Goal: Transaction & Acquisition: Book appointment/travel/reservation

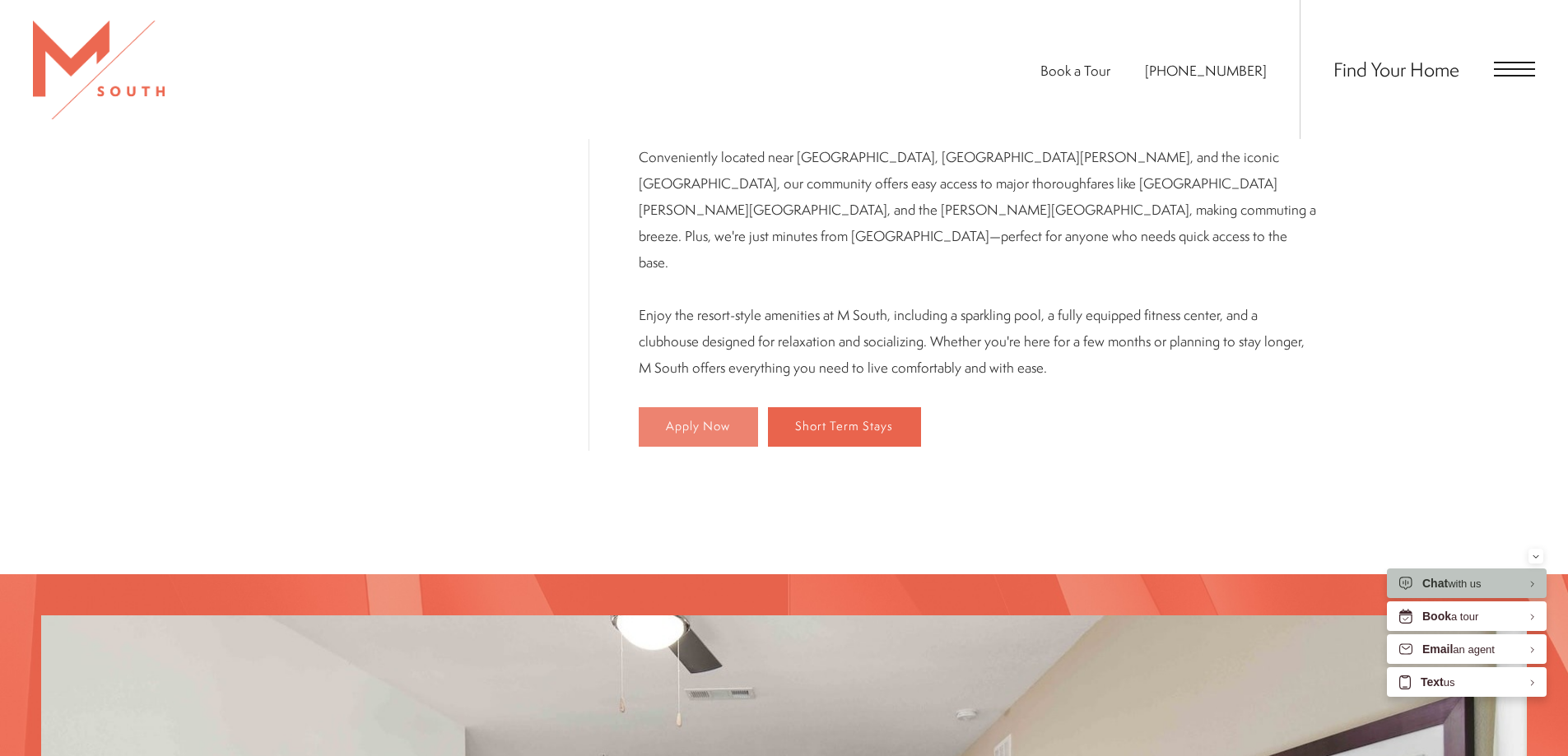
click at [642, 407] on link "Apply Now" at bounding box center [699, 426] width 119 height 39
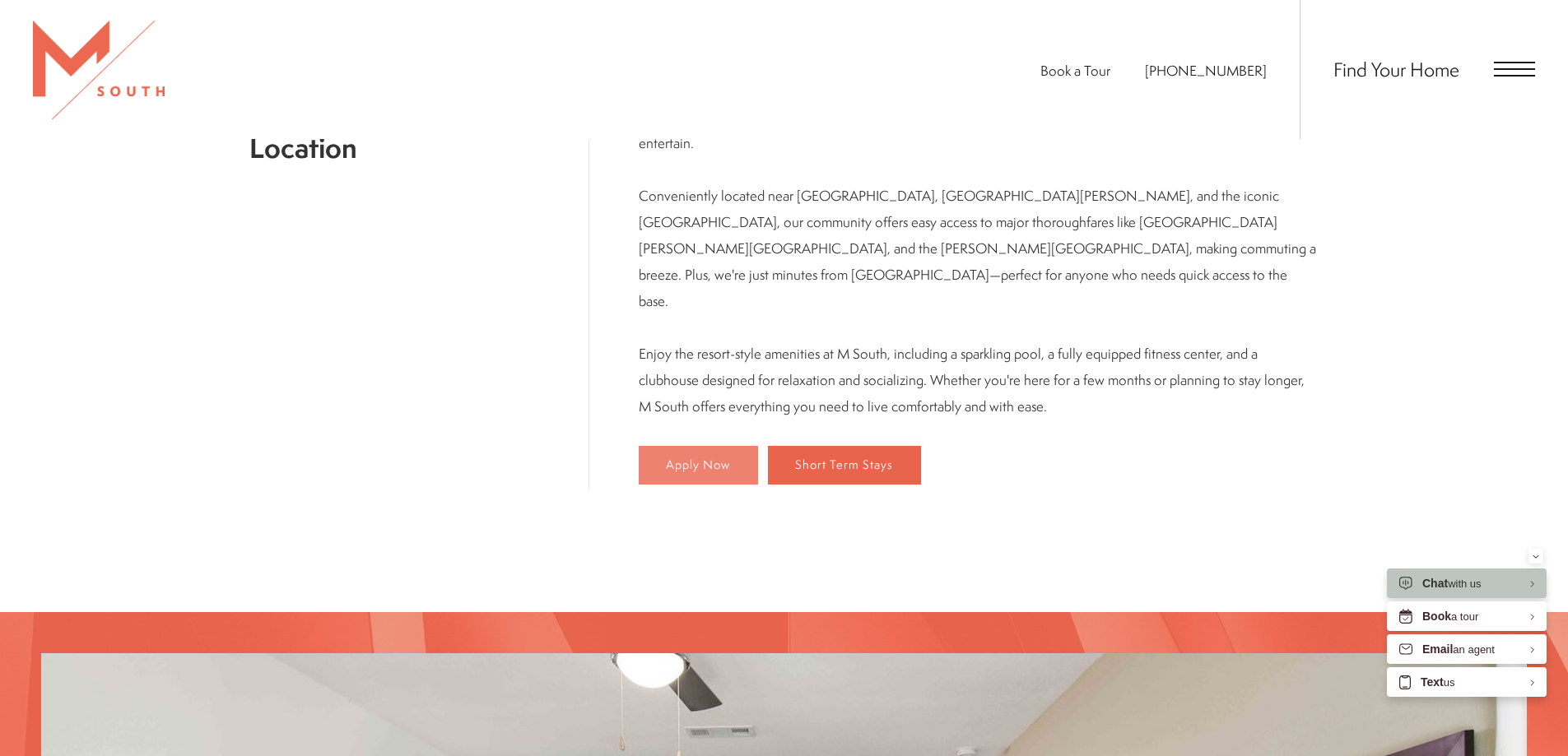
scroll to position [1050, 0]
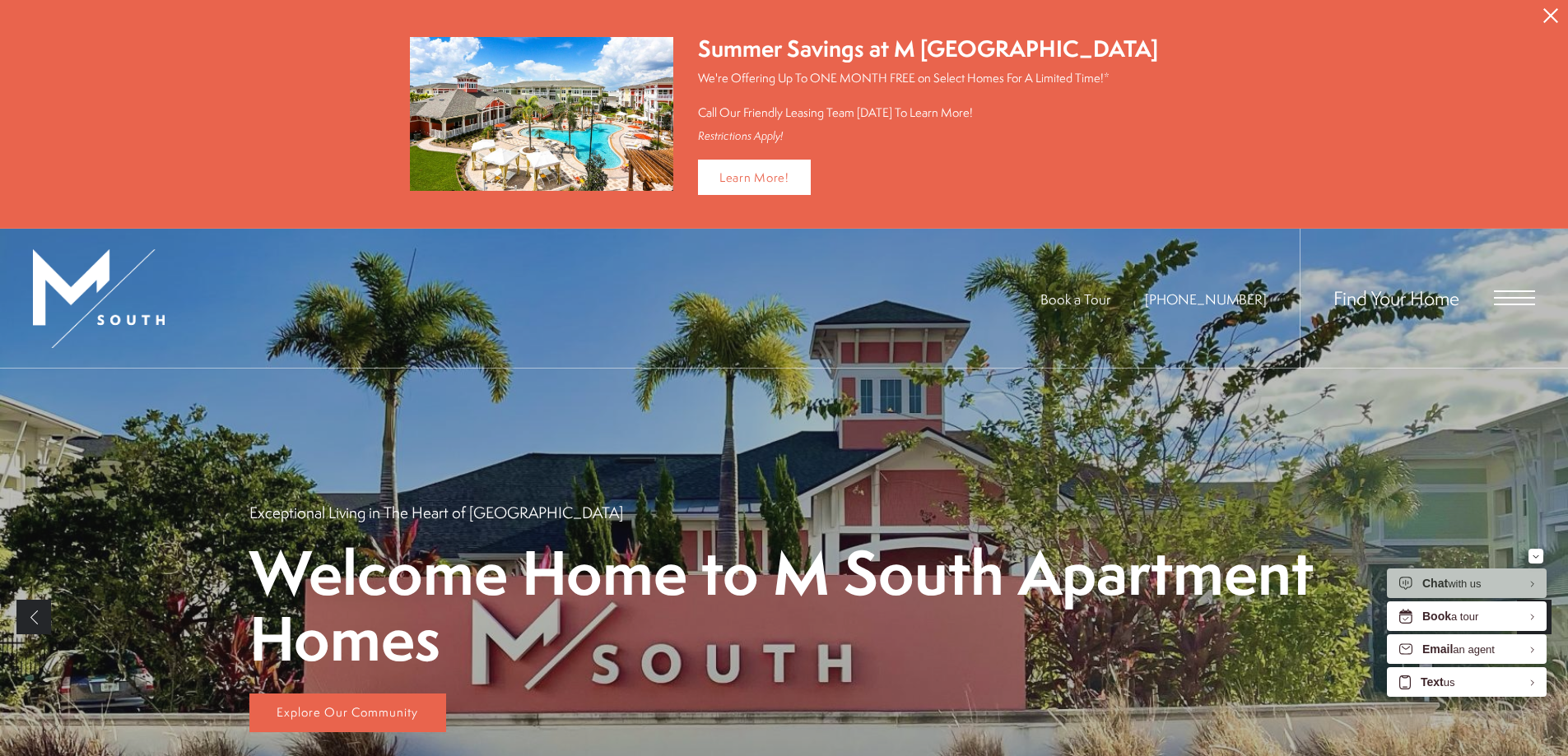
click at [1509, 303] on span "Open Menu" at bounding box center [1514, 304] width 41 height 2
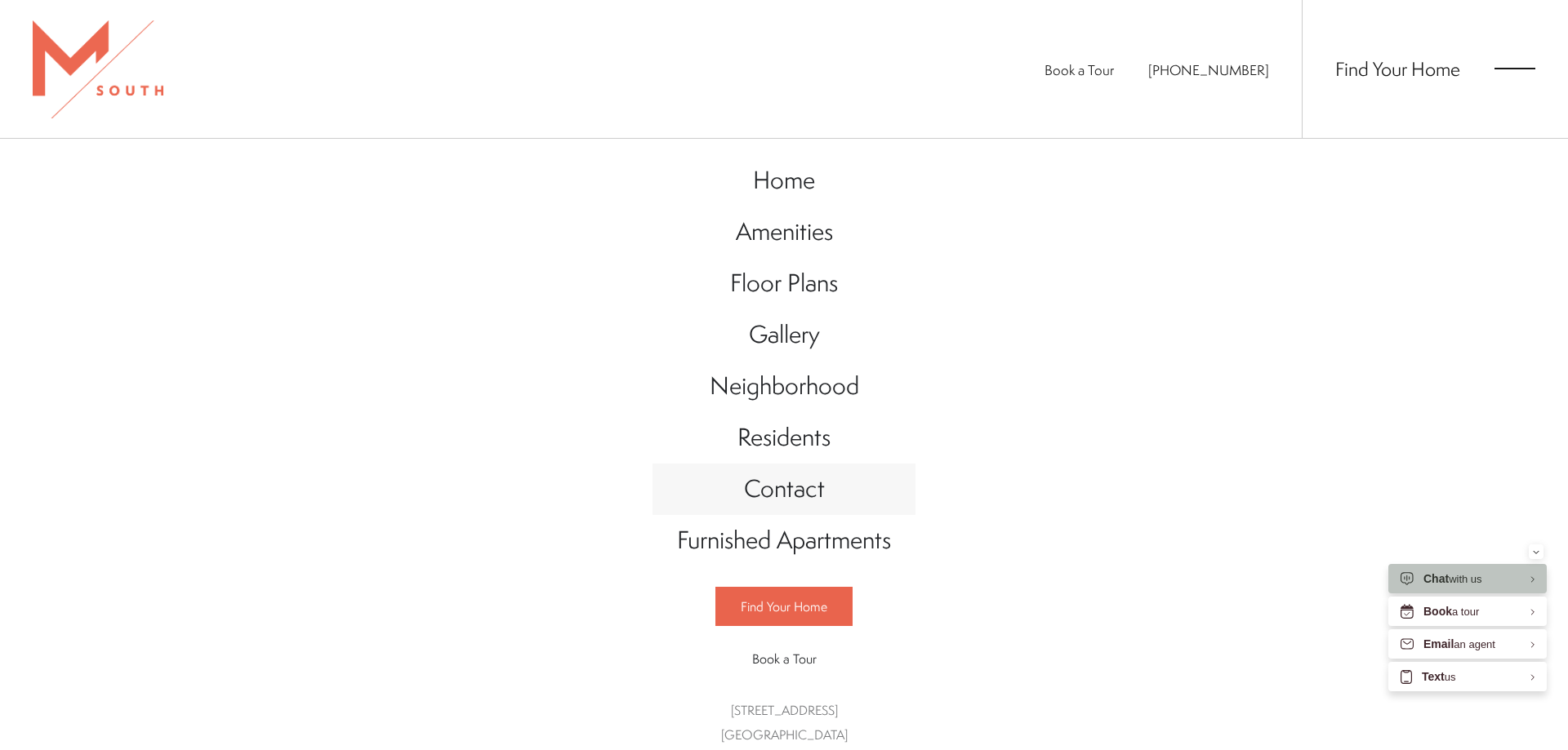
scroll to position [18, 0]
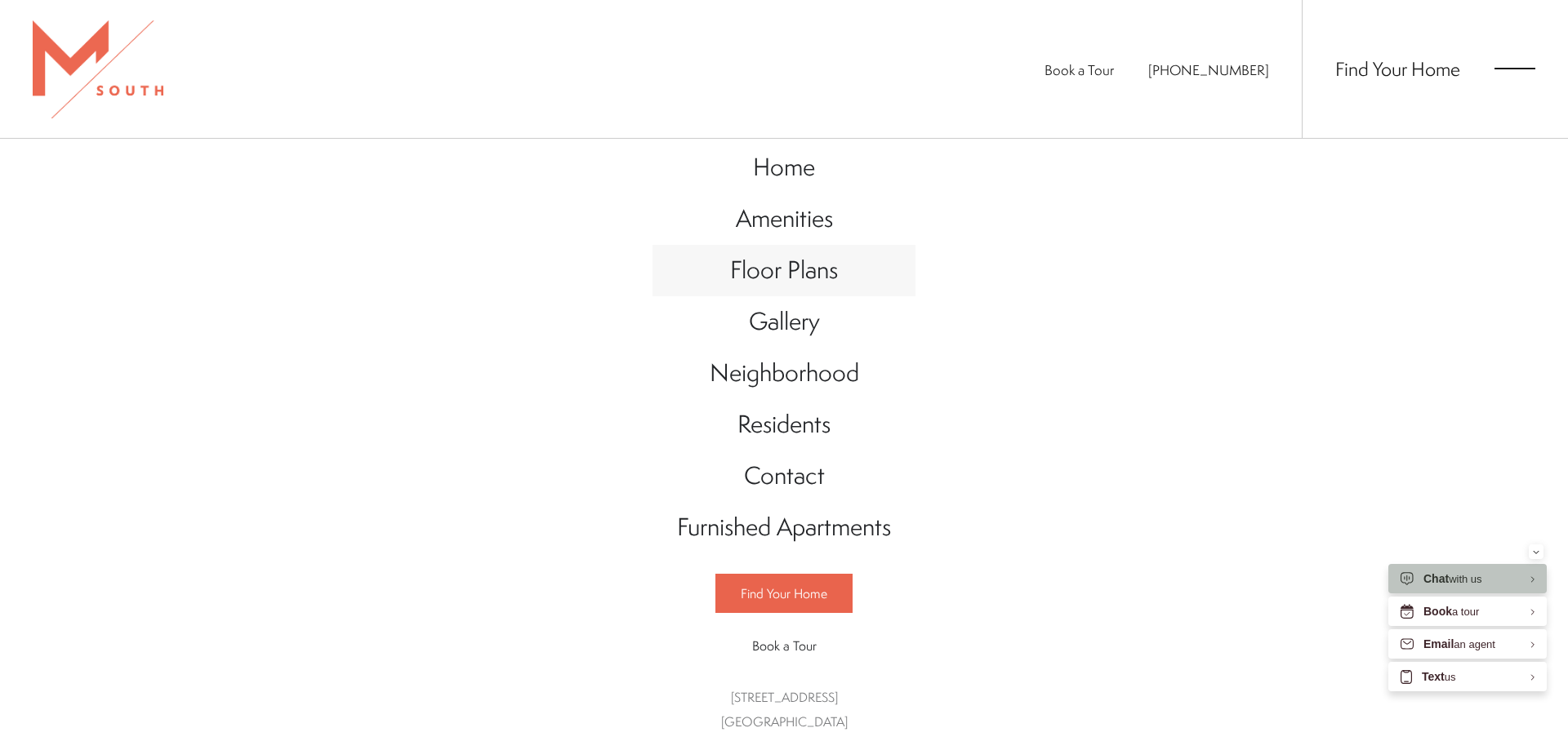
click at [754, 274] on span "Floor Plans" at bounding box center [784, 270] width 108 height 34
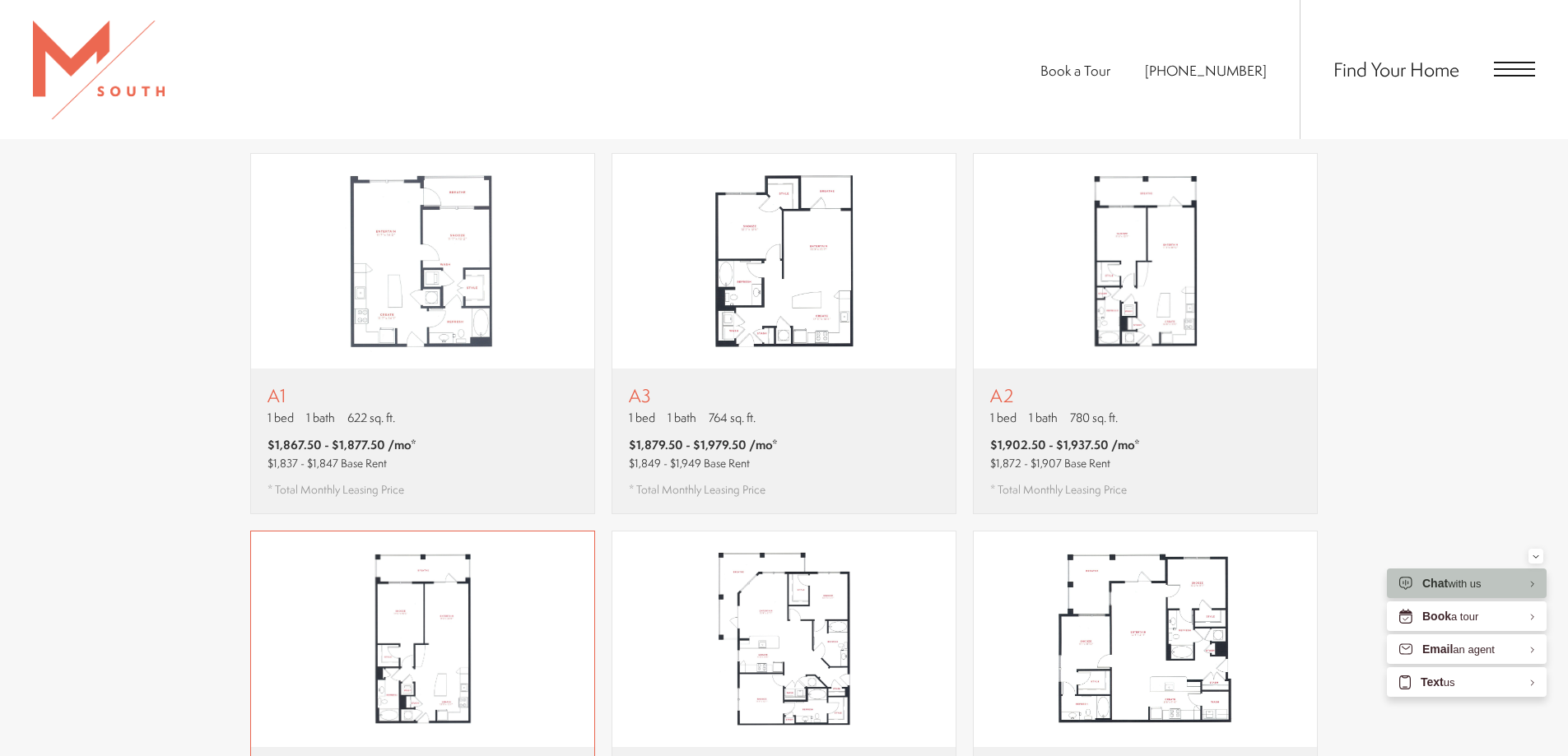
scroll to position [1065, 0]
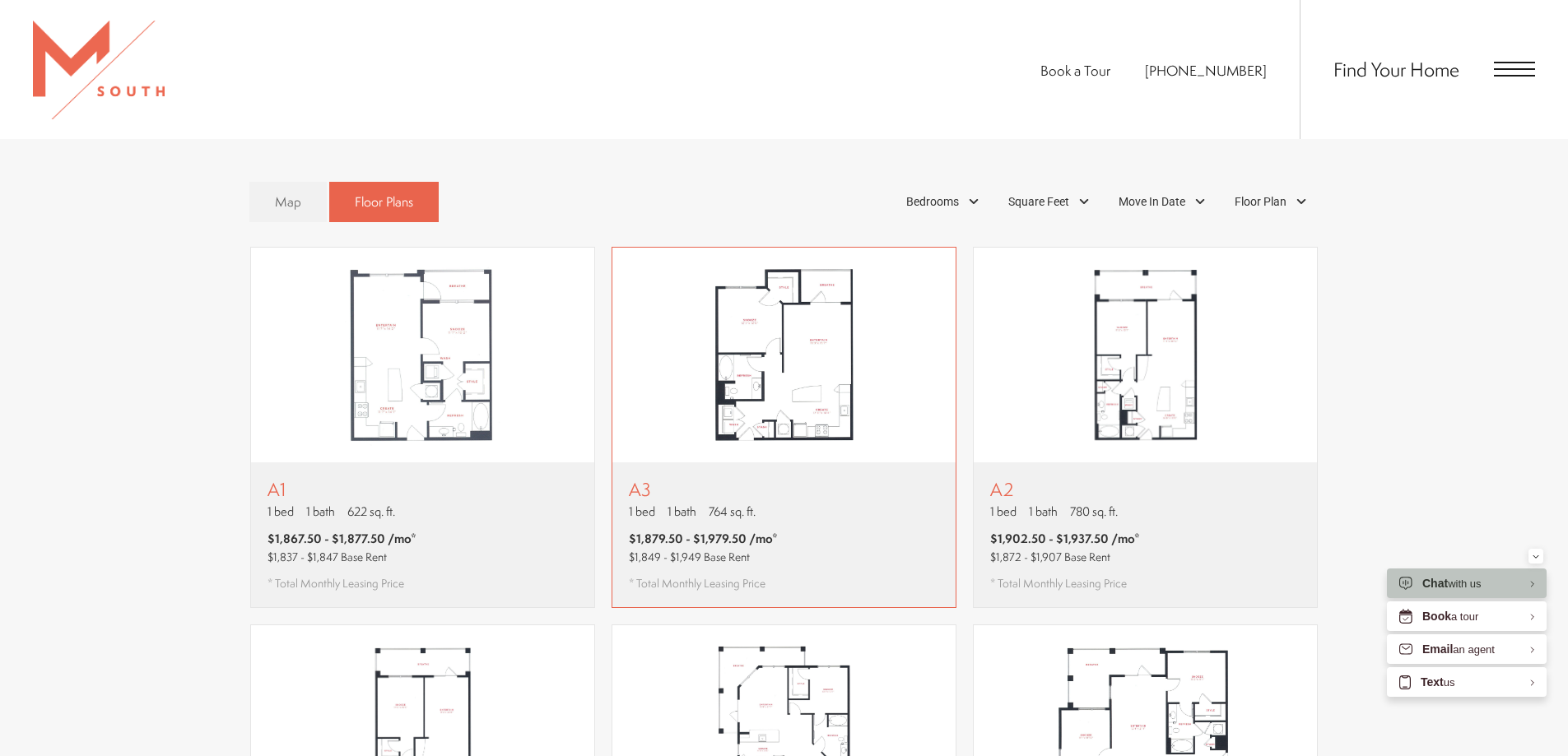
click at [823, 505] on div "A3 1 bed 1 bath 764 sq. ft. $1,879.50 - $1,979.50 /mo* $1,849 - $1,949 Base Ren…" at bounding box center [784, 534] width 343 height 144
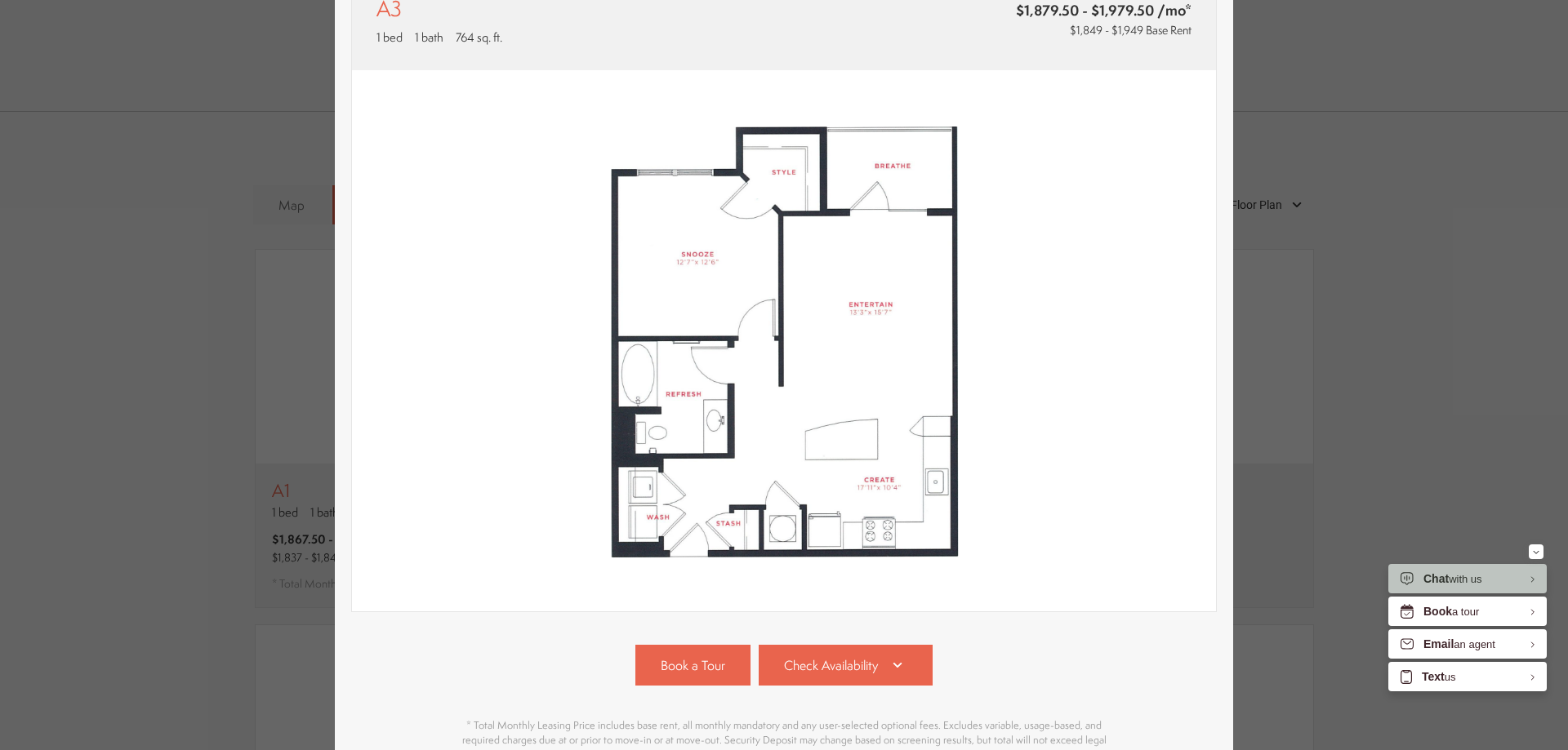
scroll to position [324, 0]
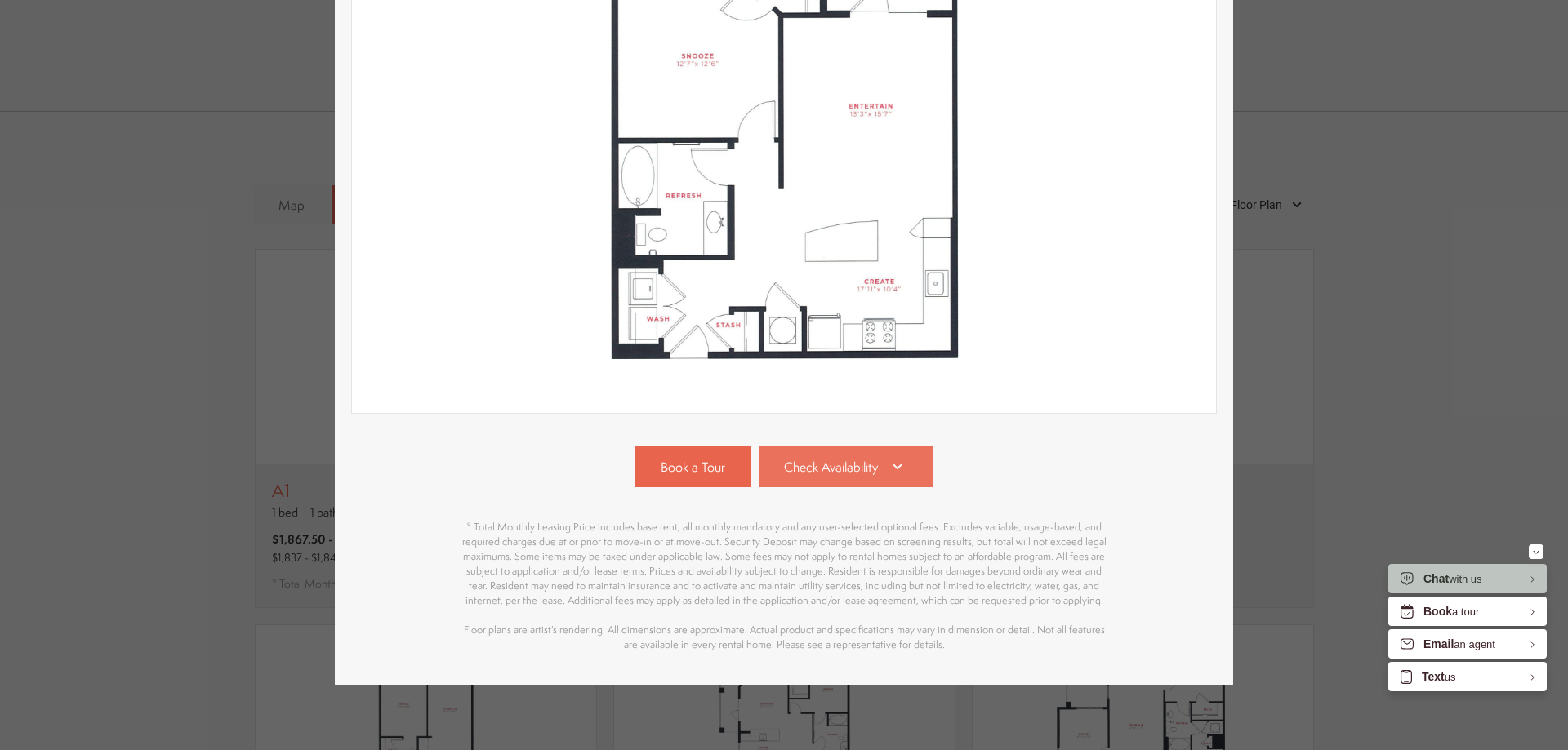
click at [888, 457] on icon at bounding box center [897, 466] width 19 height 19
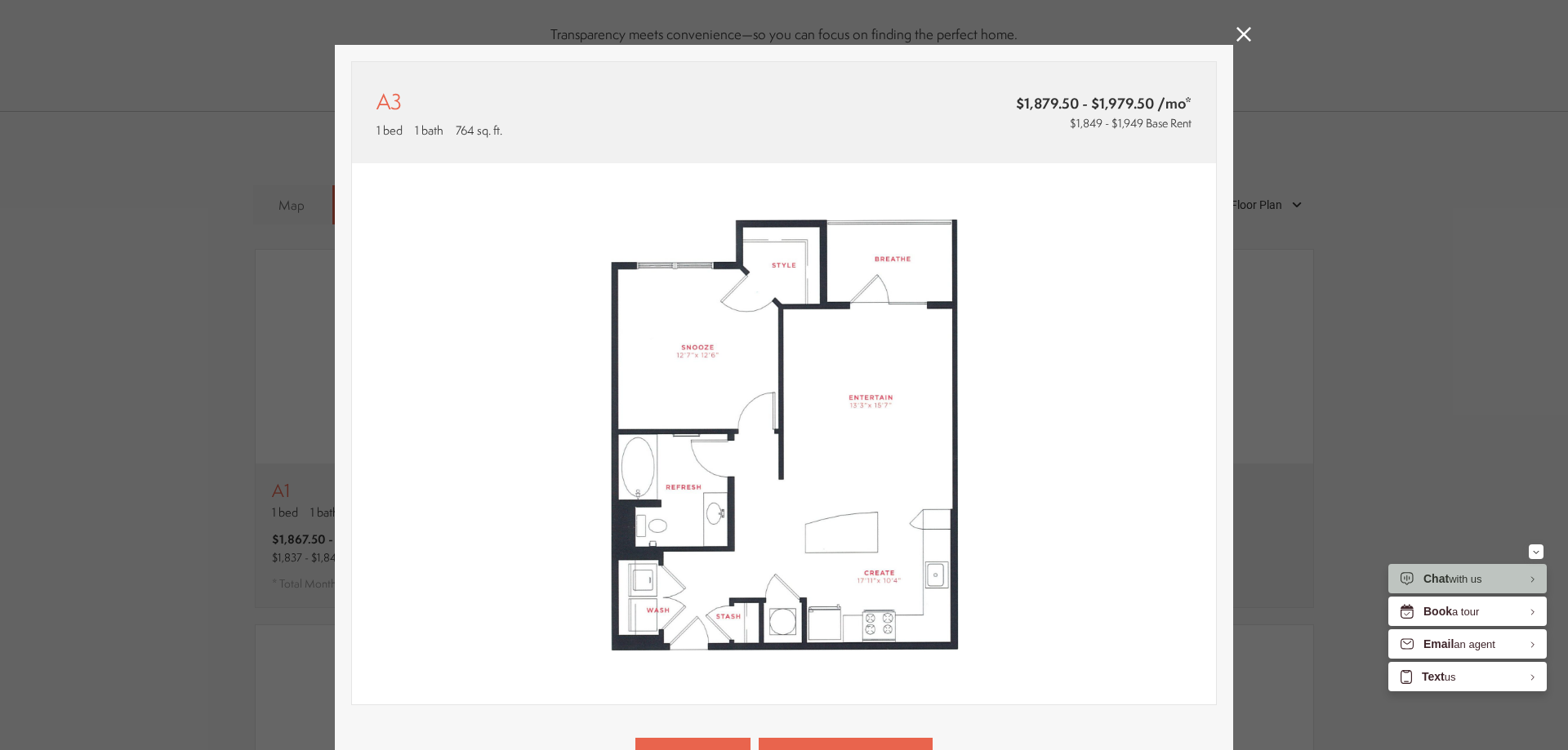
scroll to position [0, 0]
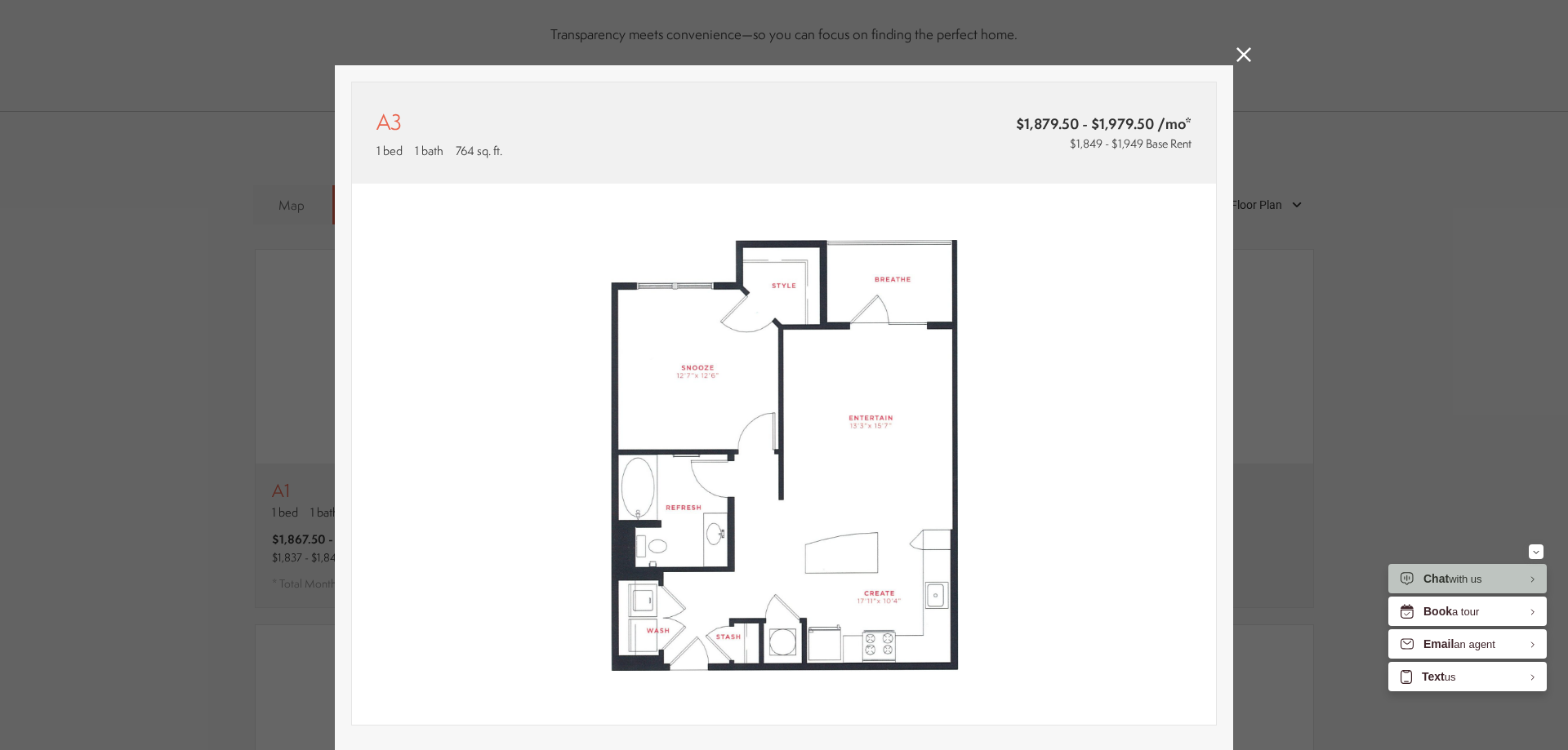
click at [1236, 55] on icon at bounding box center [1243, 54] width 14 height 14
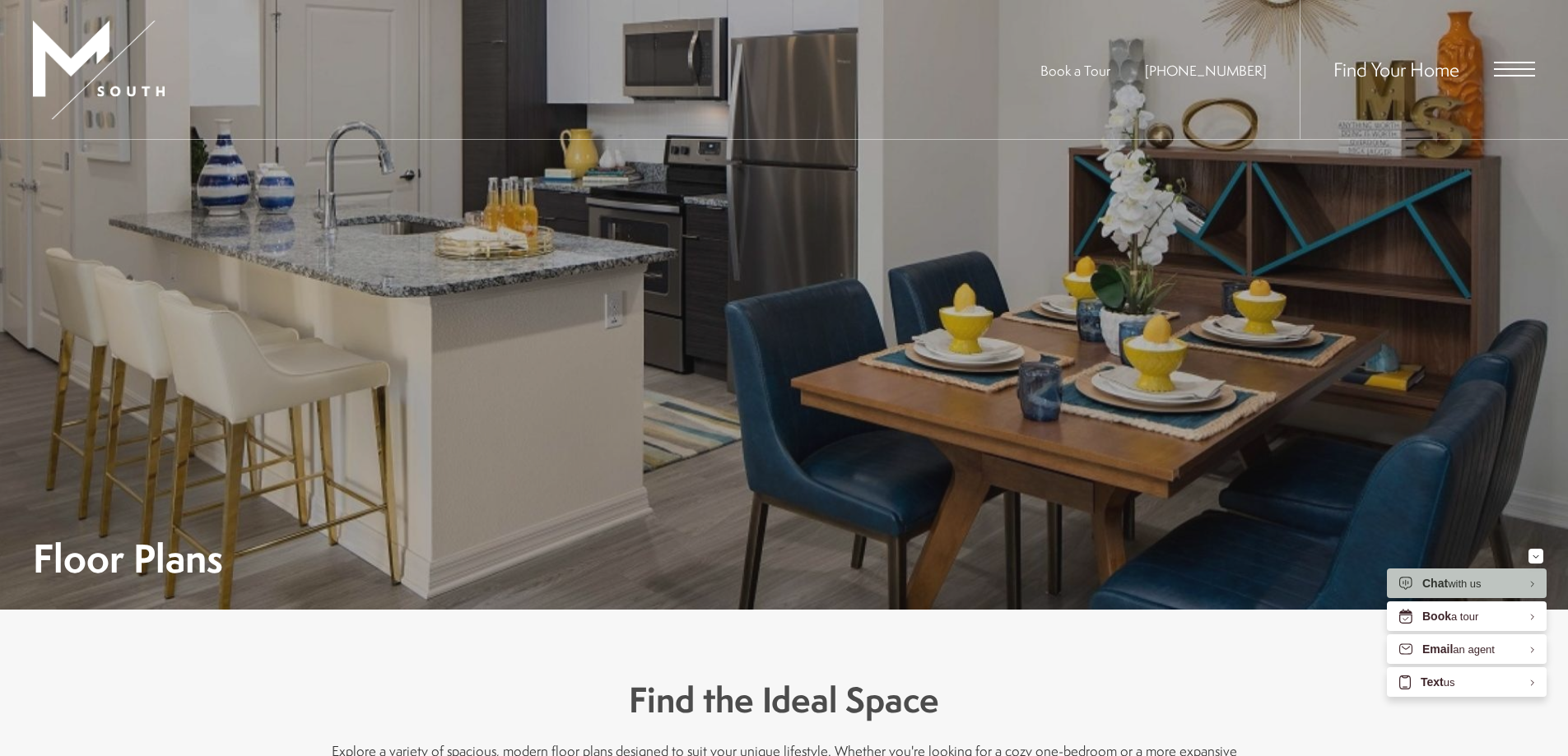
click at [1503, 73] on span "Open Menu" at bounding box center [1514, 69] width 41 height 14
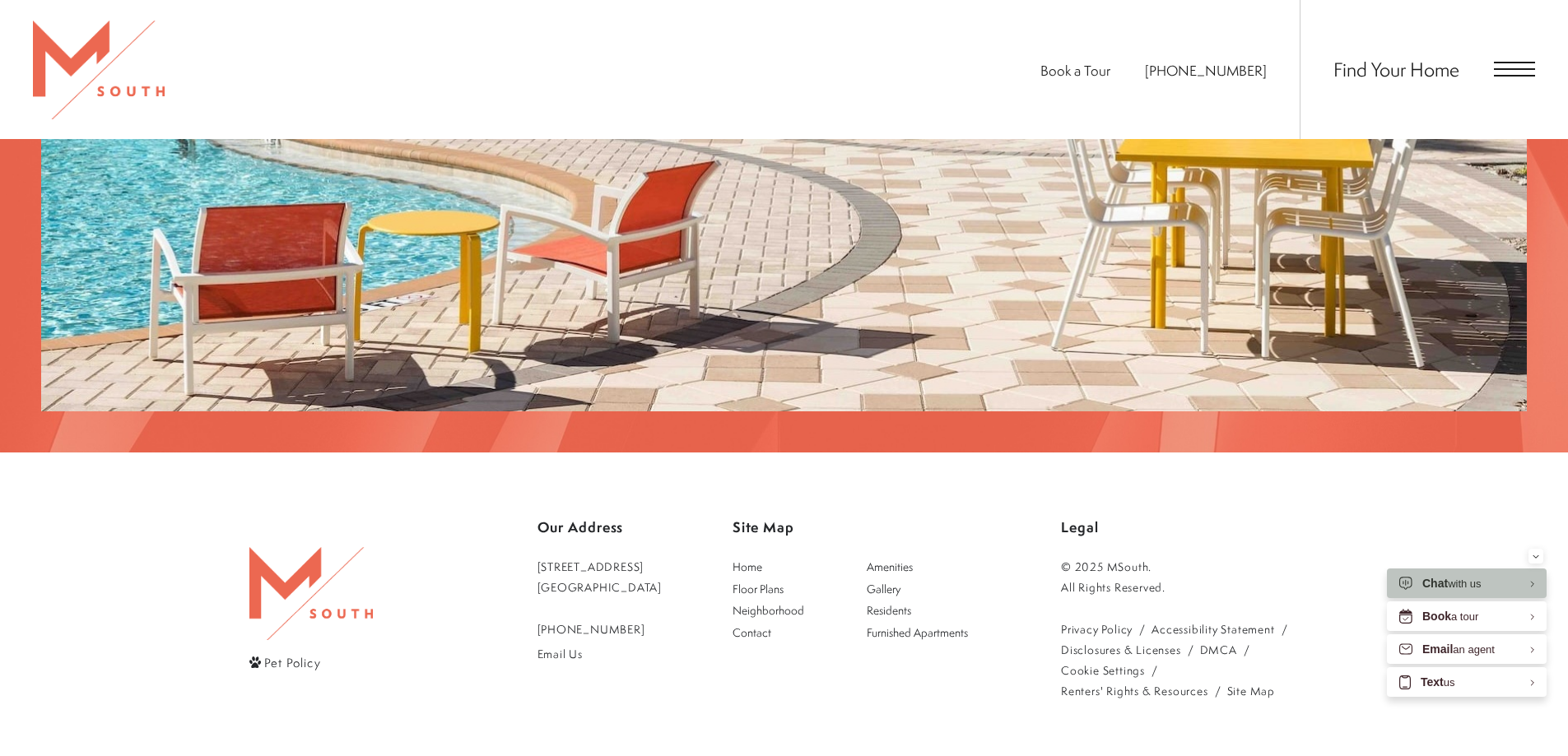
scroll to position [3451, 0]
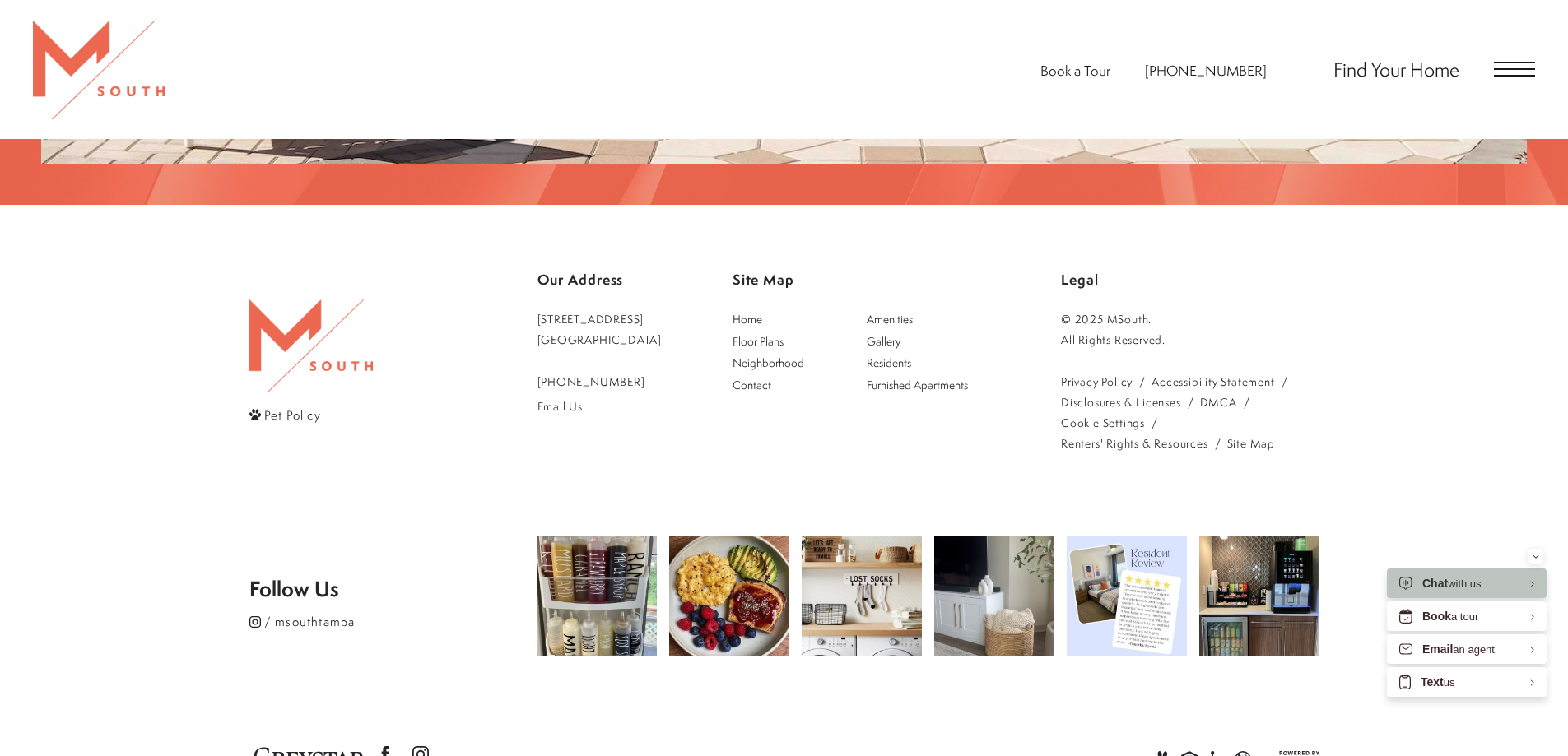
click at [1249, 432] on link "Site Map" at bounding box center [1251, 443] width 48 height 20
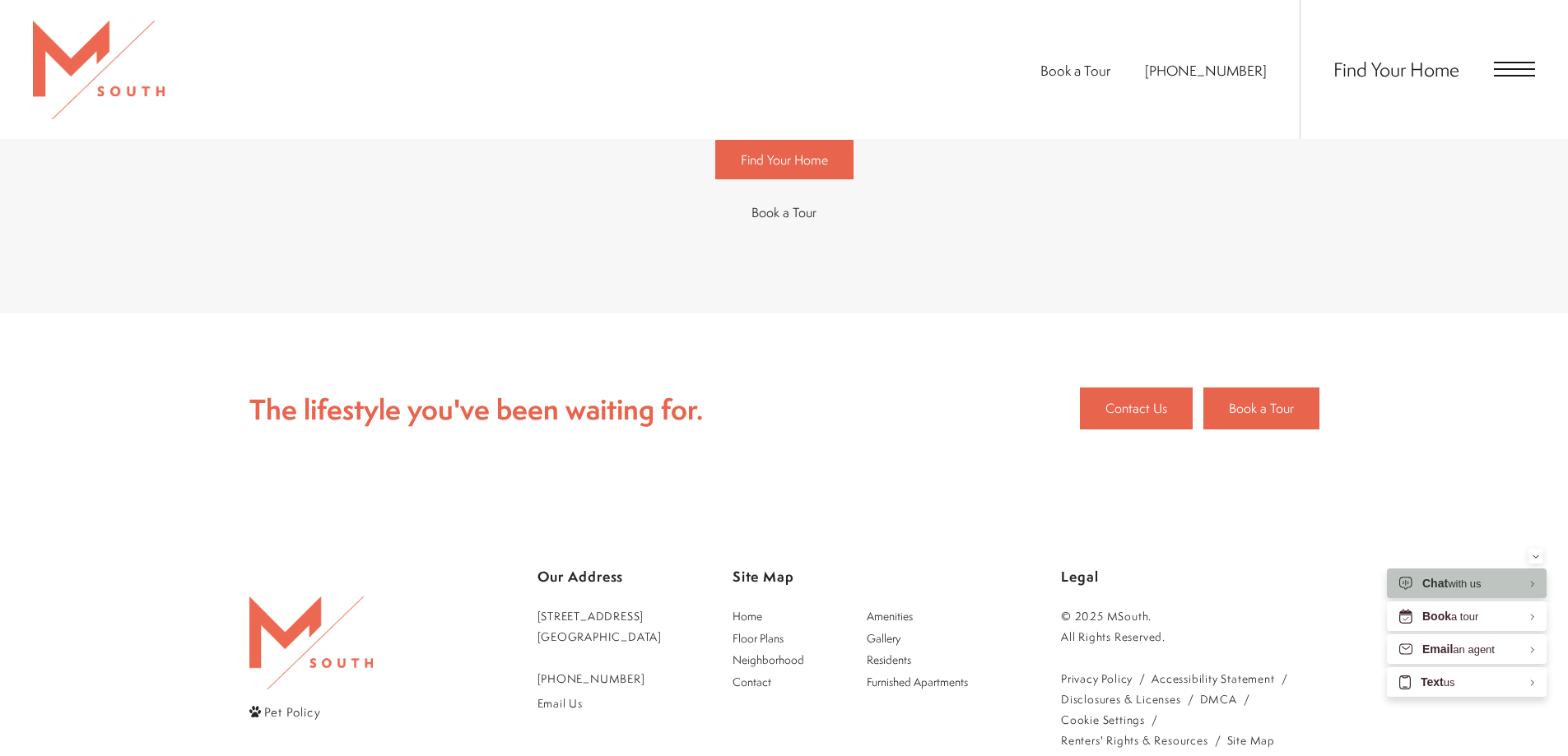
scroll to position [1370, 0]
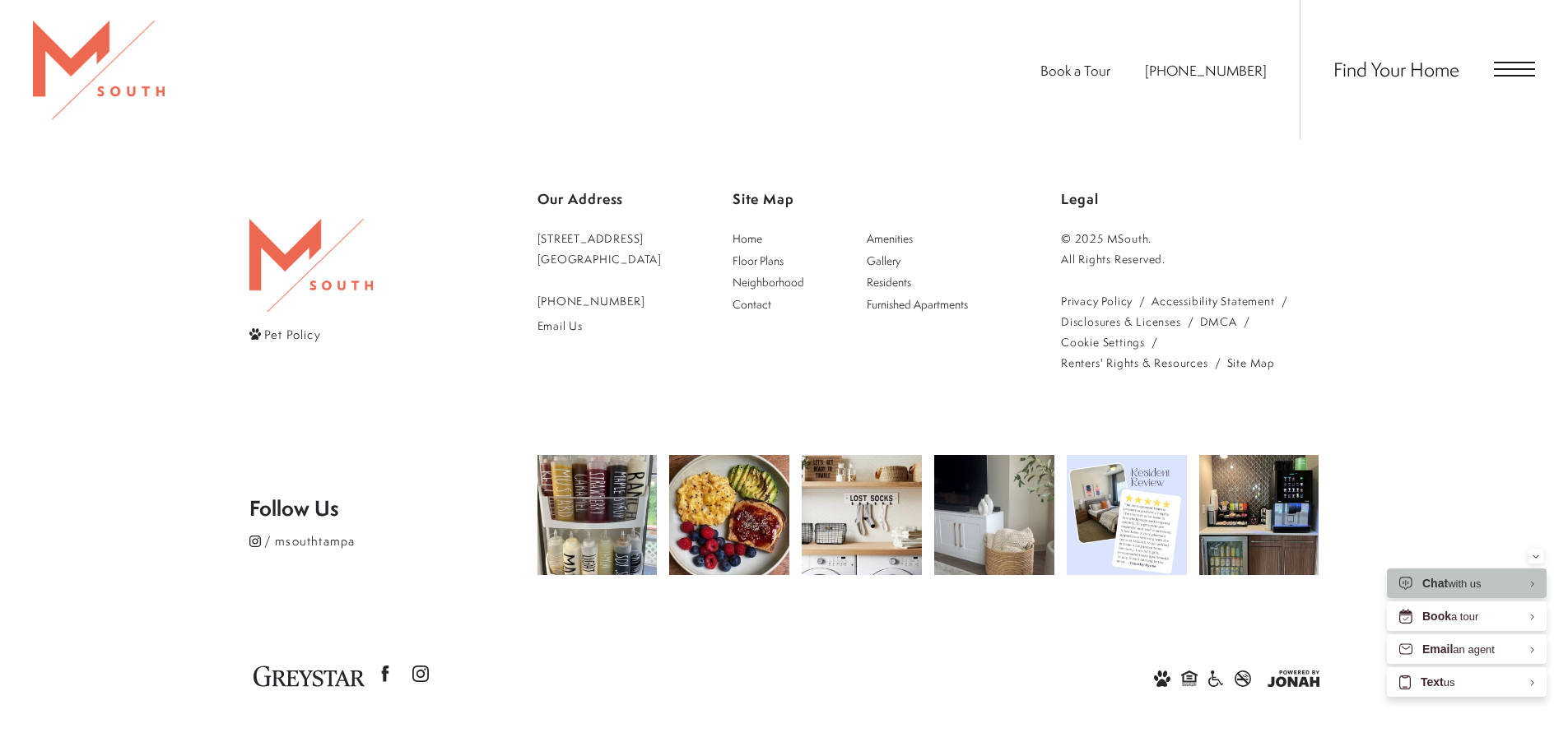
click at [1251, 361] on link "Site Map" at bounding box center [1251, 363] width 48 height 20
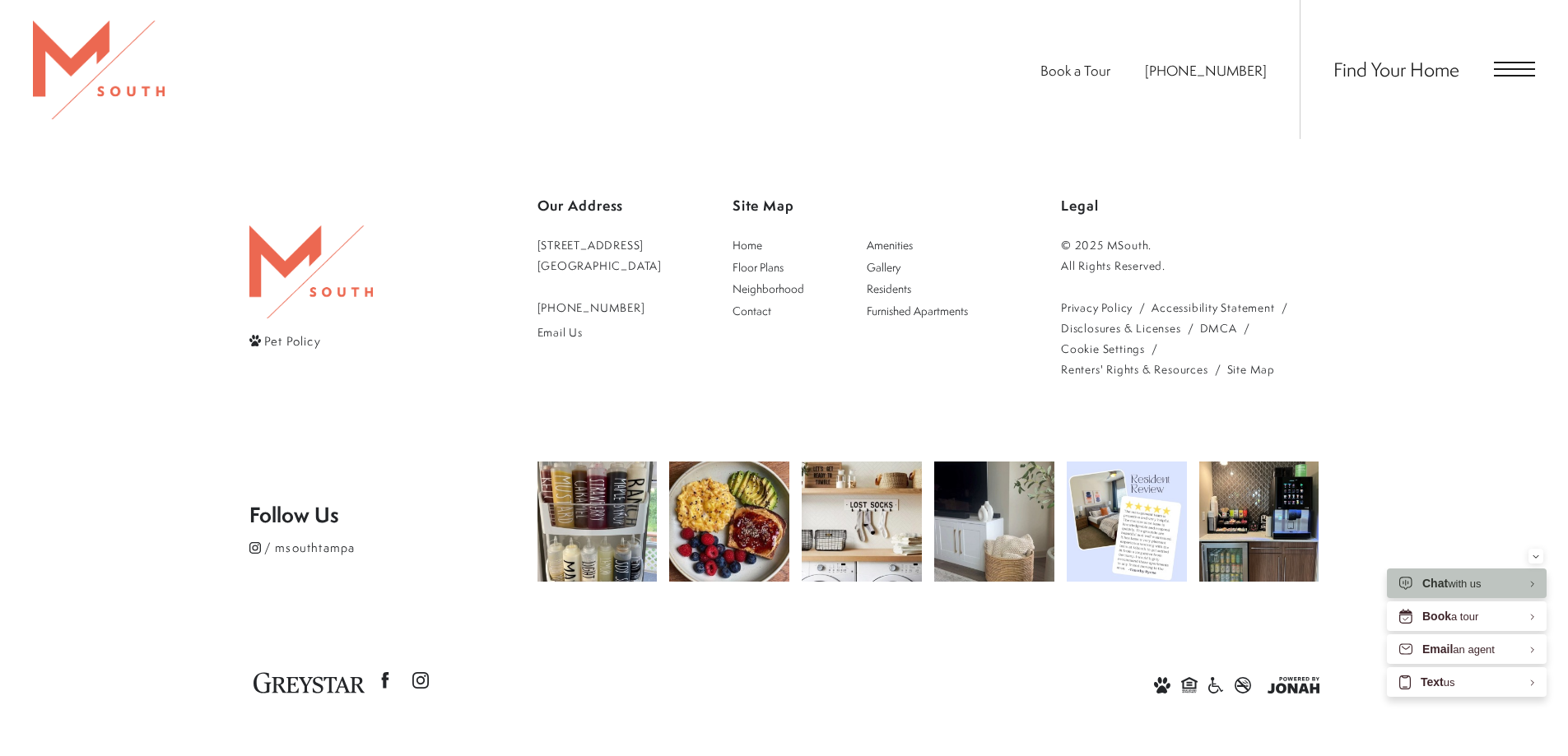
scroll to position [1123, 0]
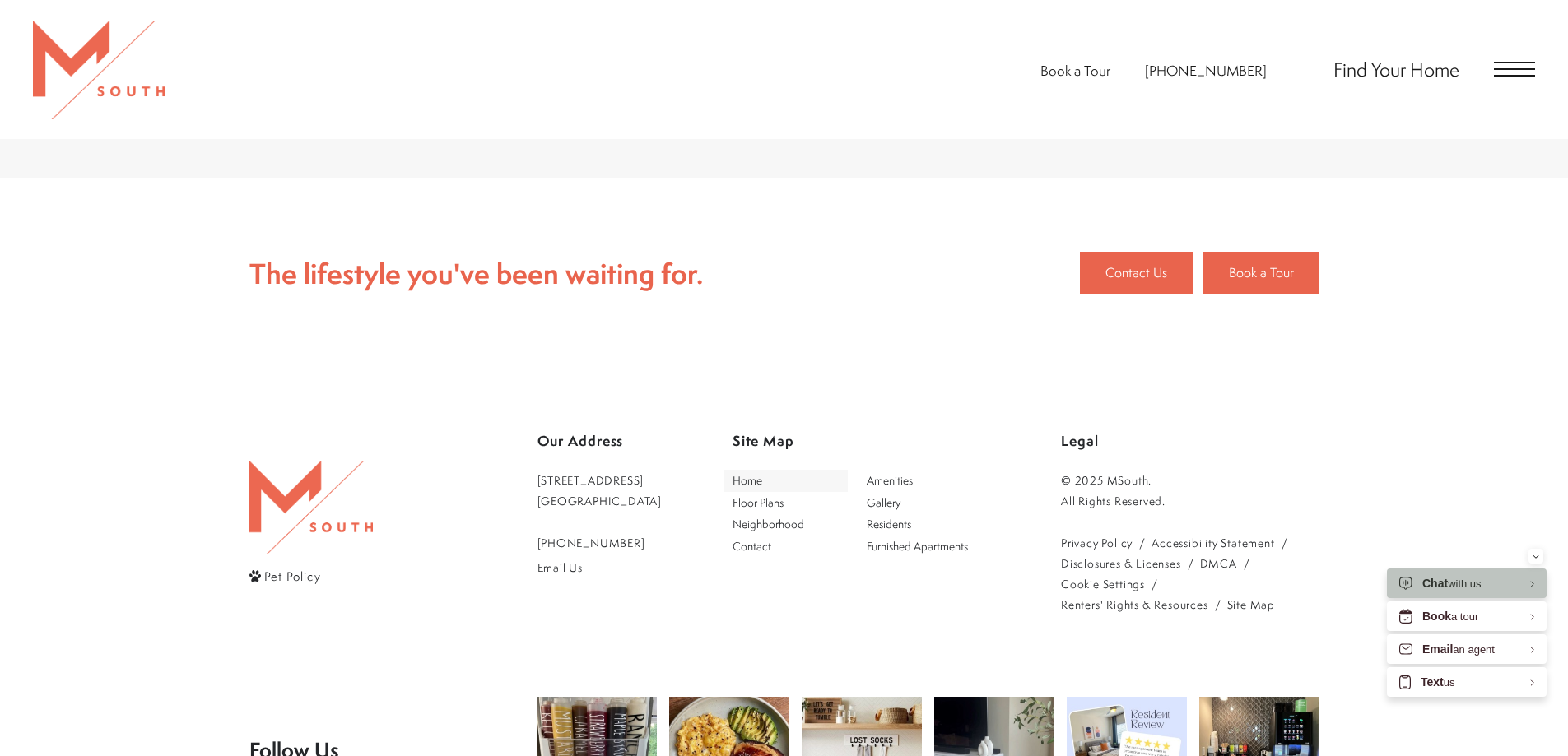
click at [754, 485] on span "Home" at bounding box center [747, 480] width 30 height 15
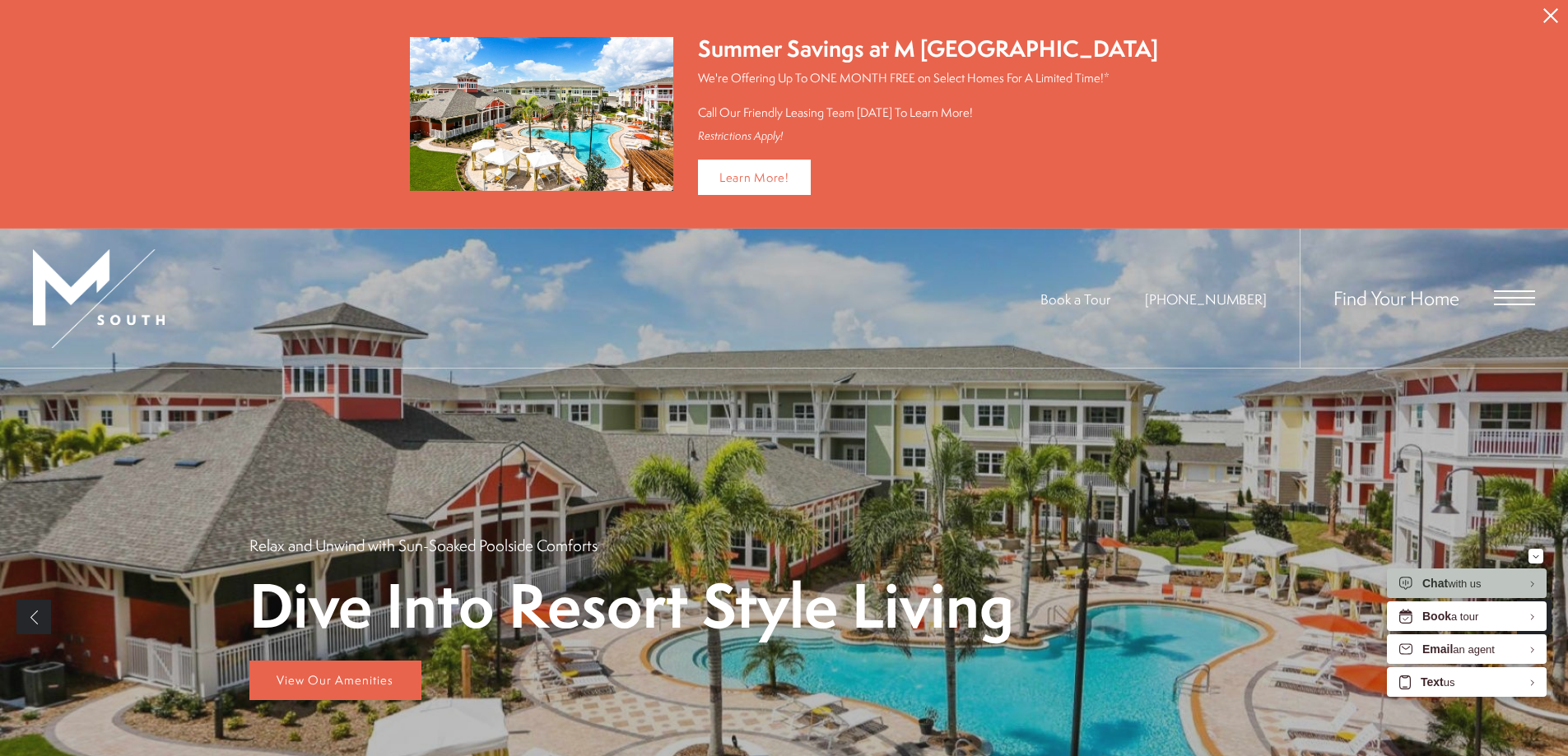
click at [1513, 299] on span "Open Menu" at bounding box center [1514, 297] width 41 height 14
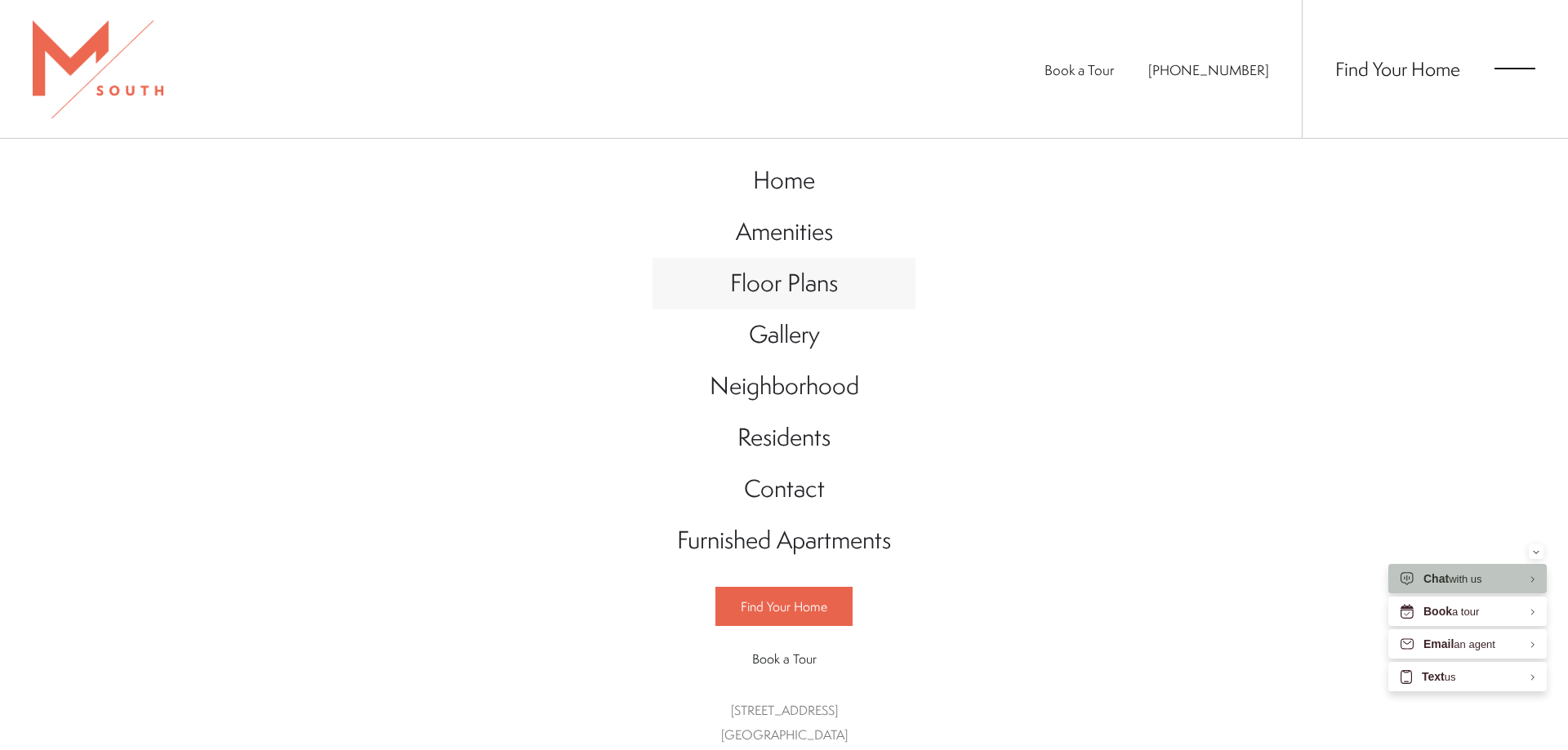
click at [767, 286] on span "Floor Plans" at bounding box center [784, 283] width 108 height 34
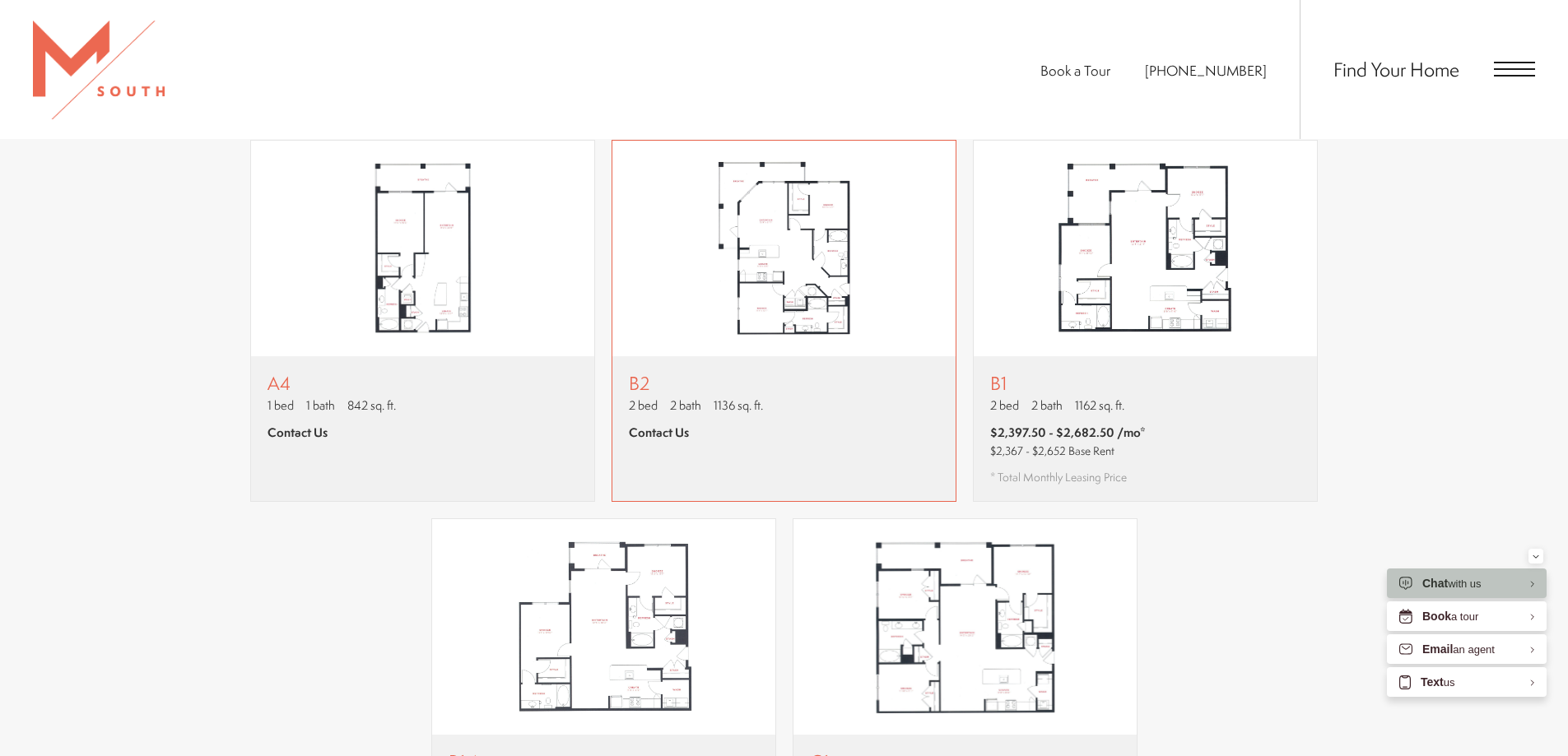
scroll to position [1558, 0]
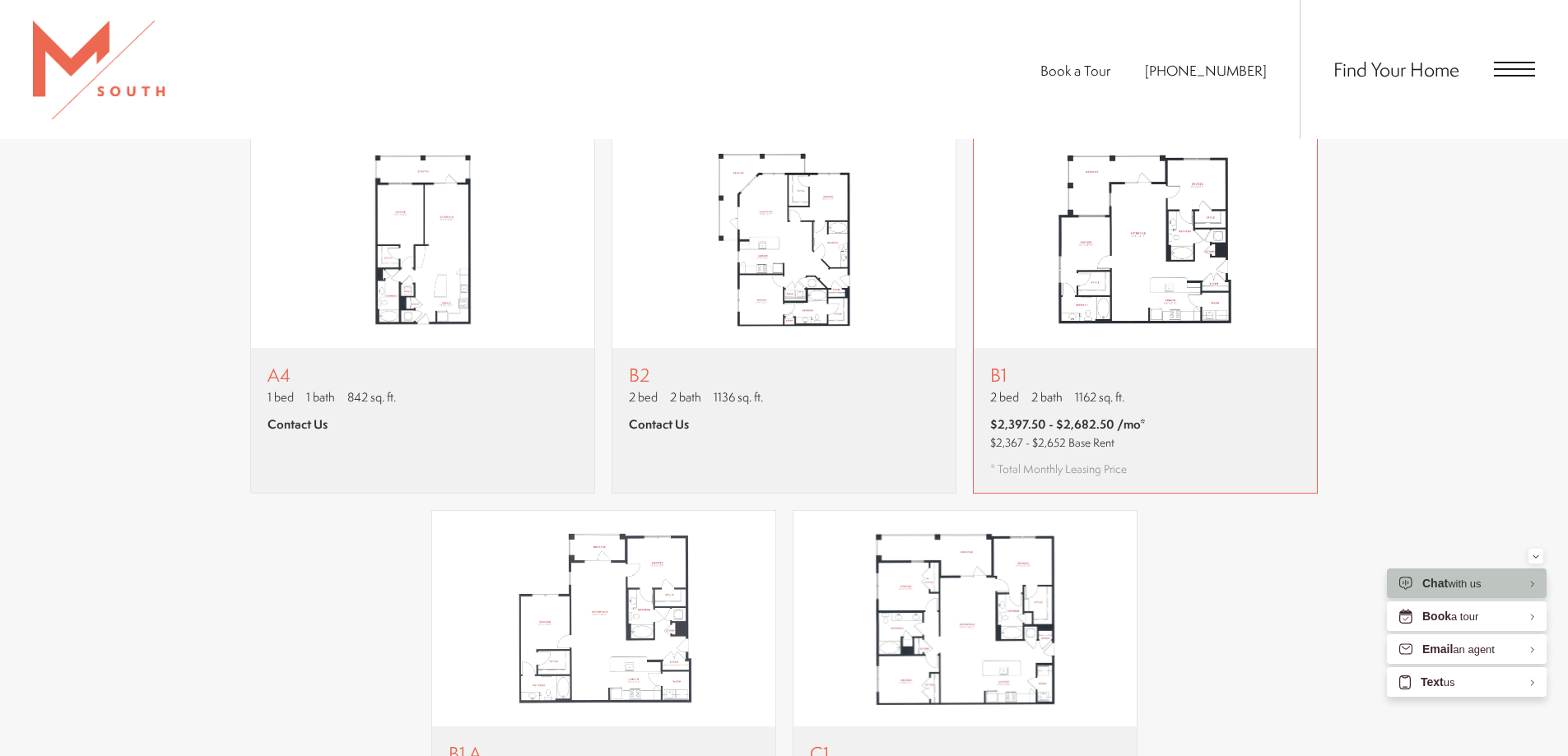
click at [1112, 297] on img "View floor plan B1" at bounding box center [1146, 240] width 343 height 216
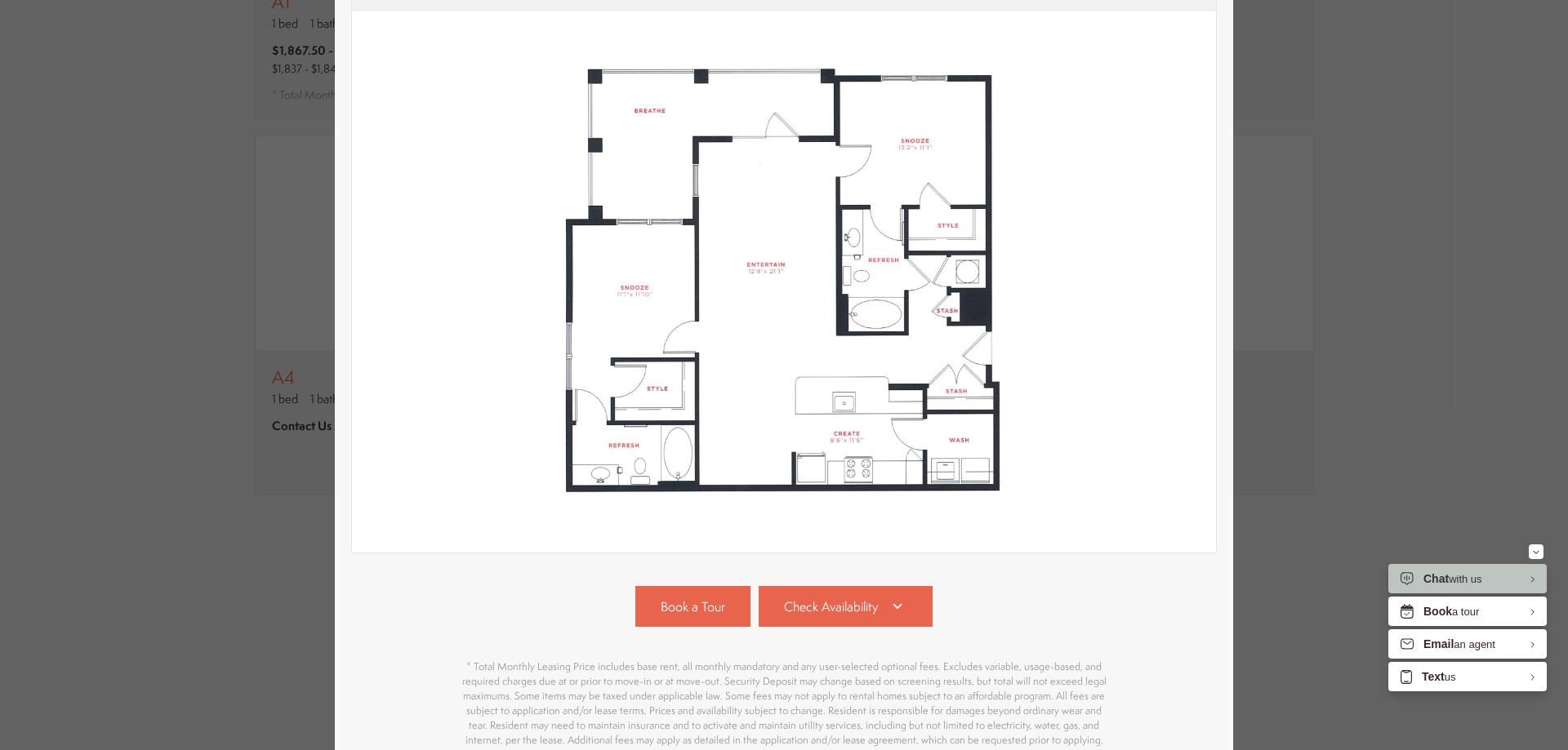
scroll to position [324, 0]
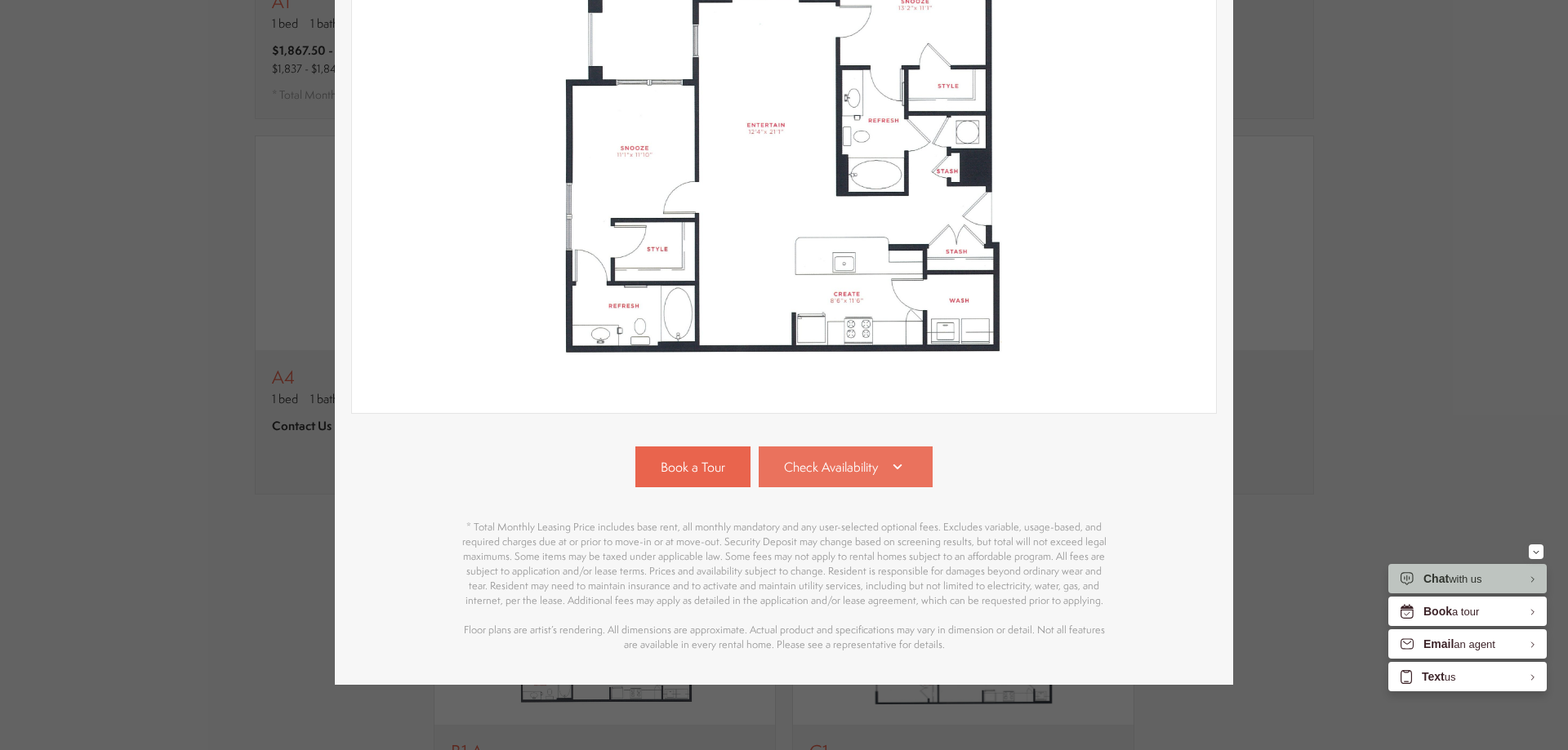
click at [869, 466] on link "Check Availability" at bounding box center [846, 467] width 175 height 40
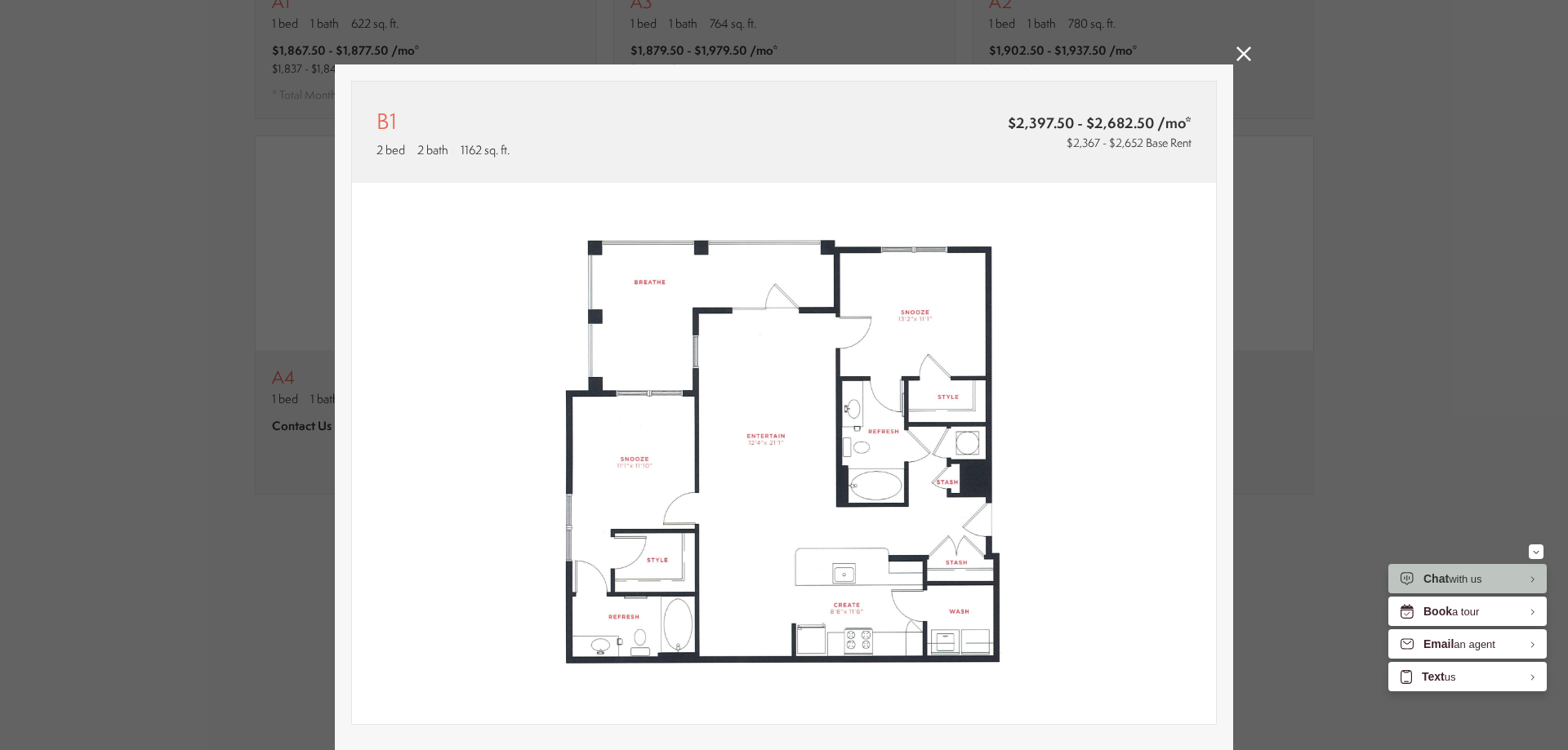
scroll to position [0, 0]
drag, startPoint x: 1232, startPoint y: 52, endPoint x: 1244, endPoint y: 68, distance: 20.0
click at [1236, 55] on icon at bounding box center [1243, 54] width 14 height 14
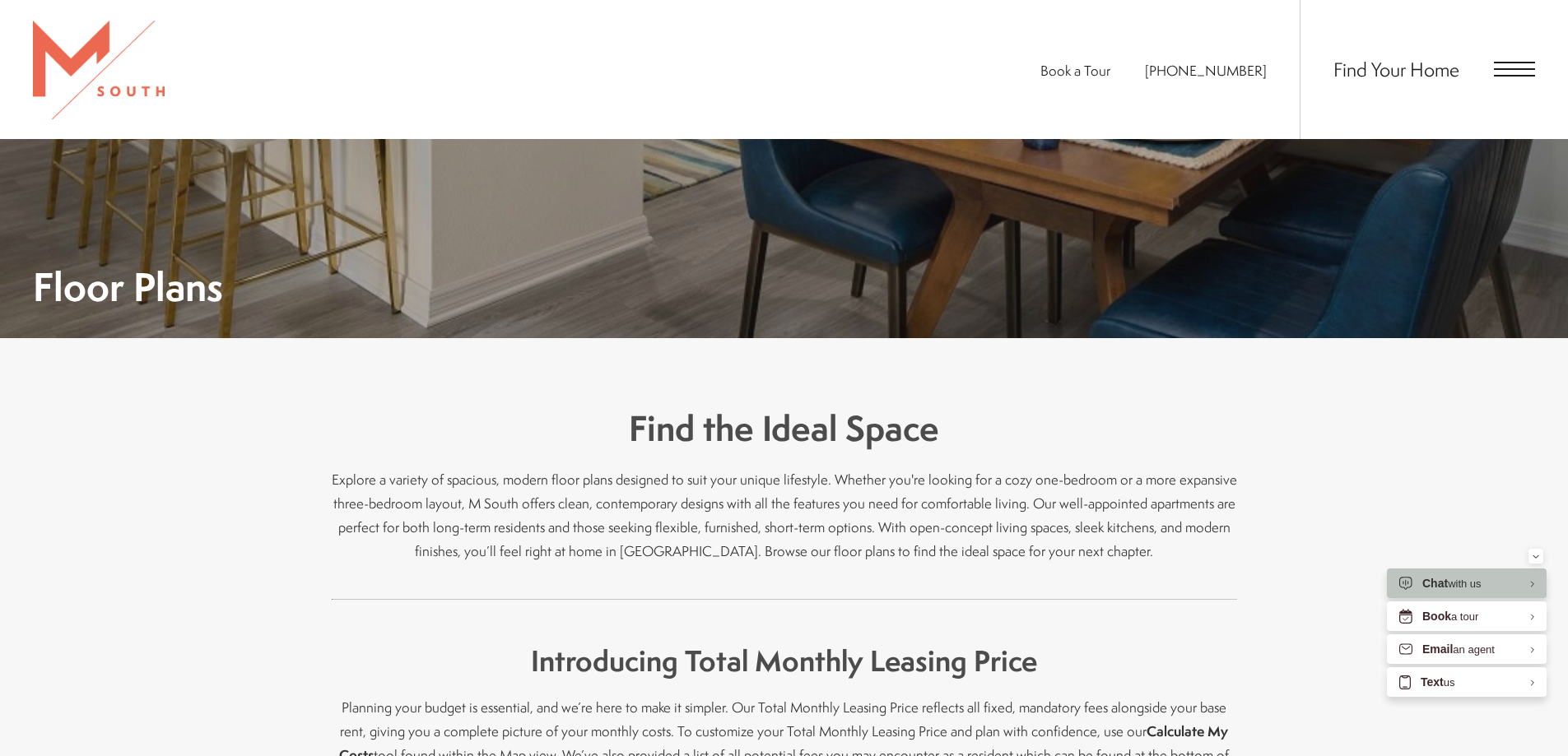
scroll to position [242, 0]
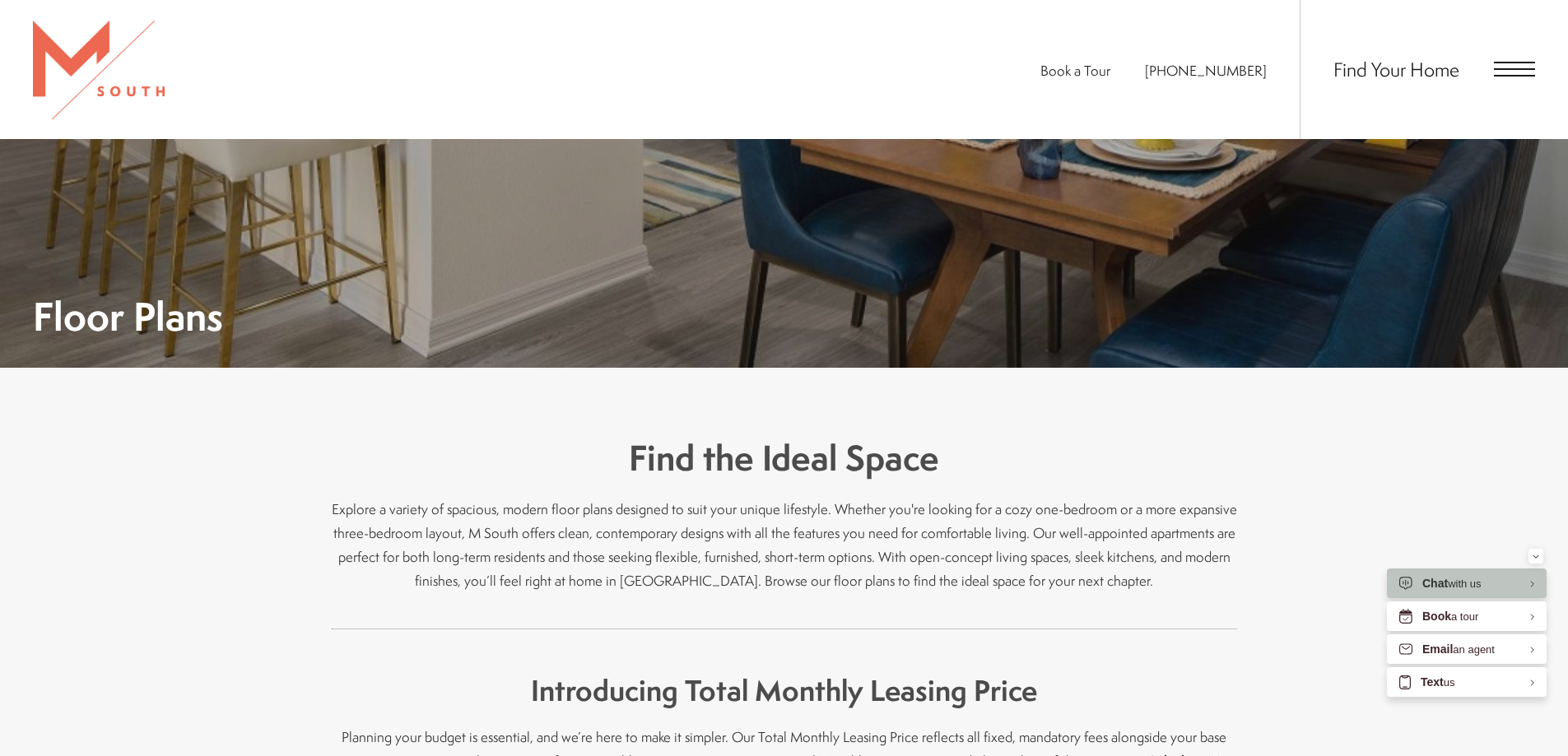
click at [1512, 64] on span "Open Menu" at bounding box center [1514, 63] width 41 height 2
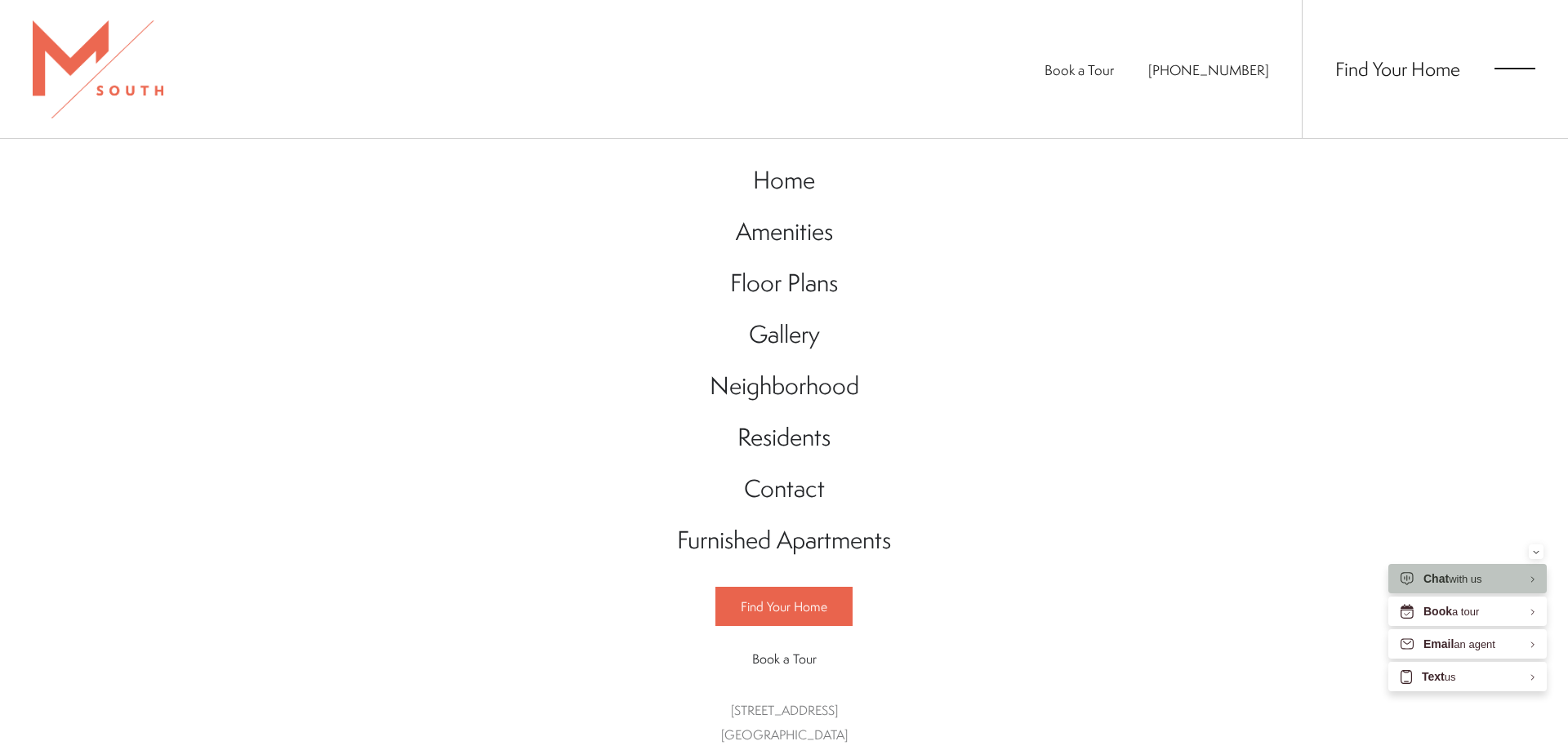
scroll to position [18, 0]
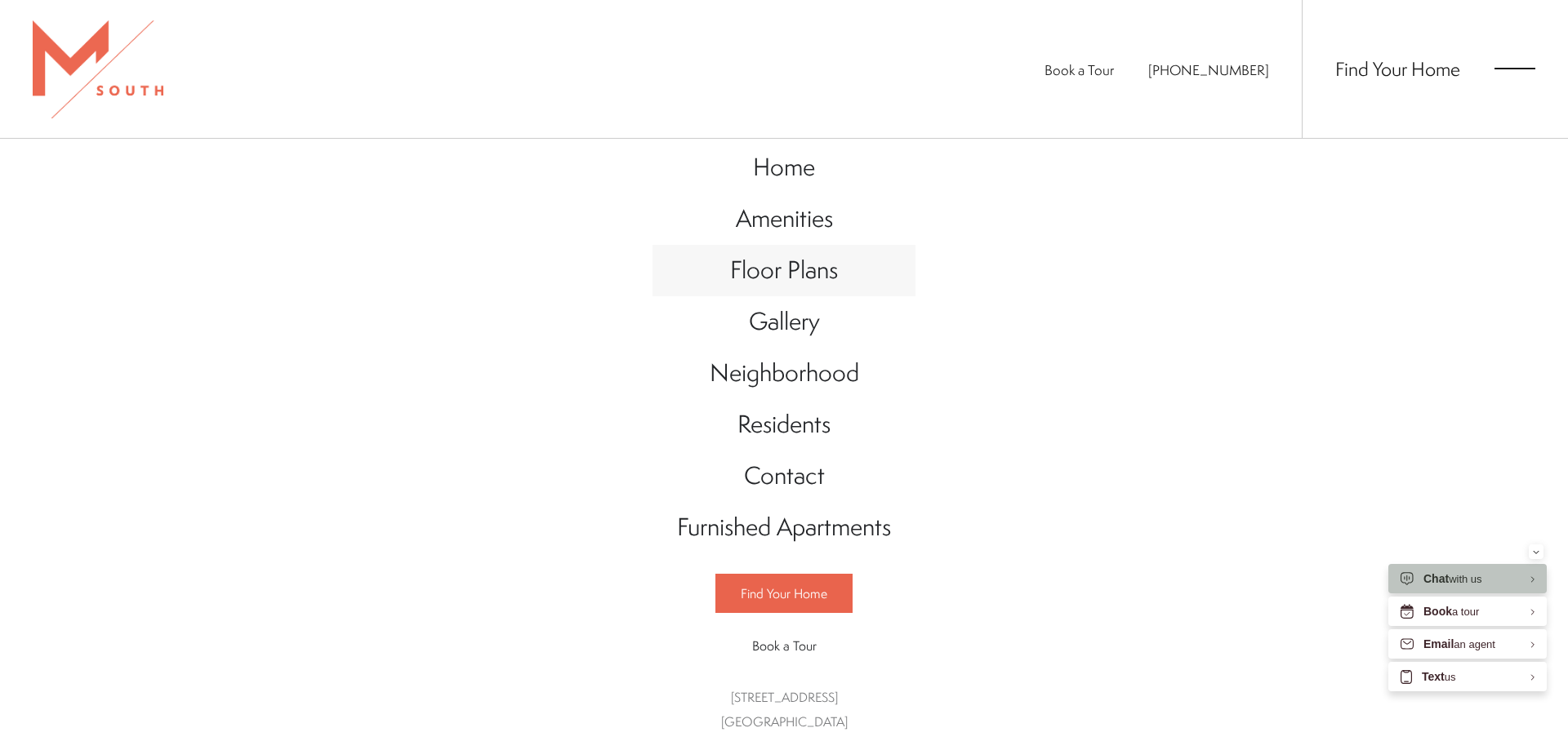
click at [771, 275] on span "Floor Plans" at bounding box center [784, 270] width 108 height 34
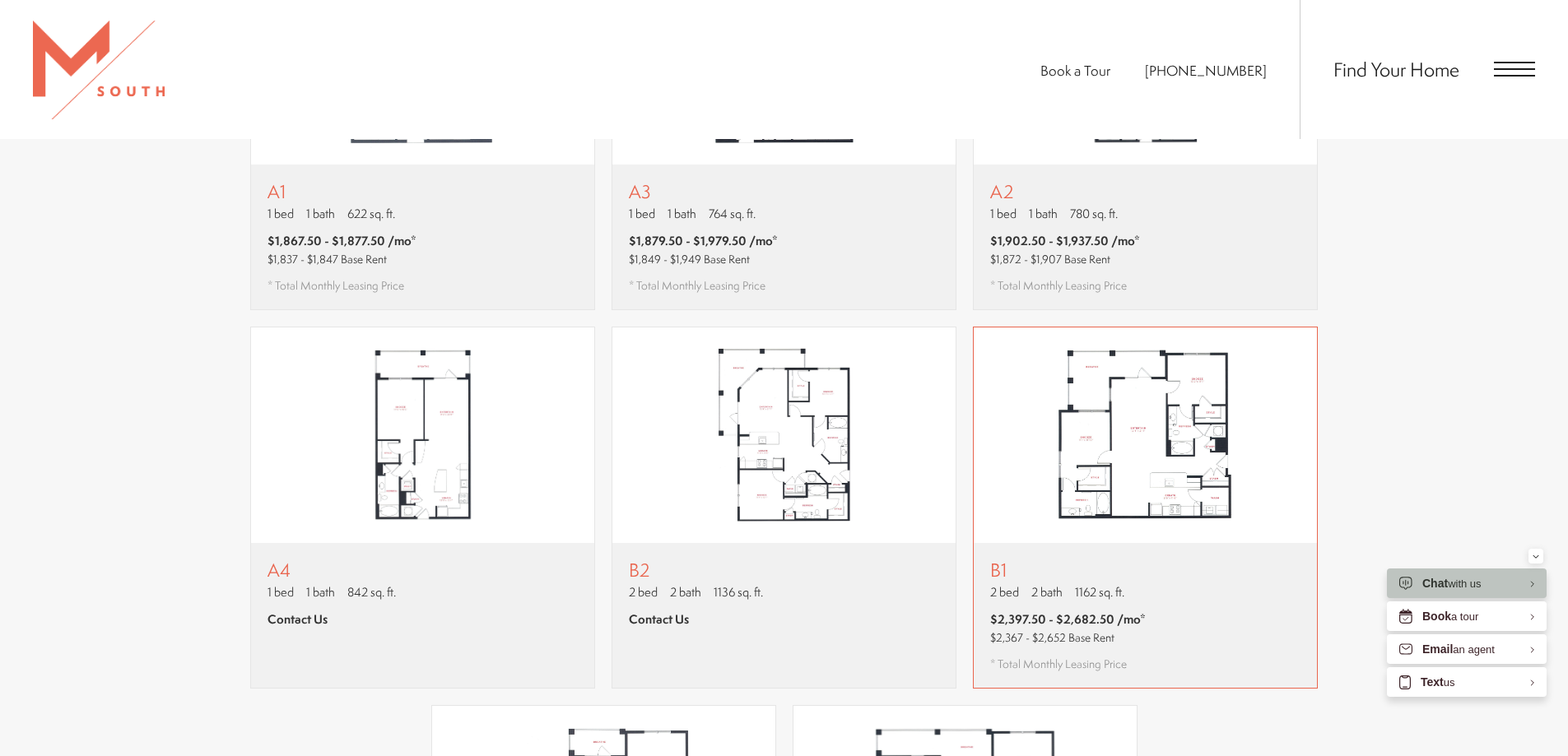
scroll to position [1152, 0]
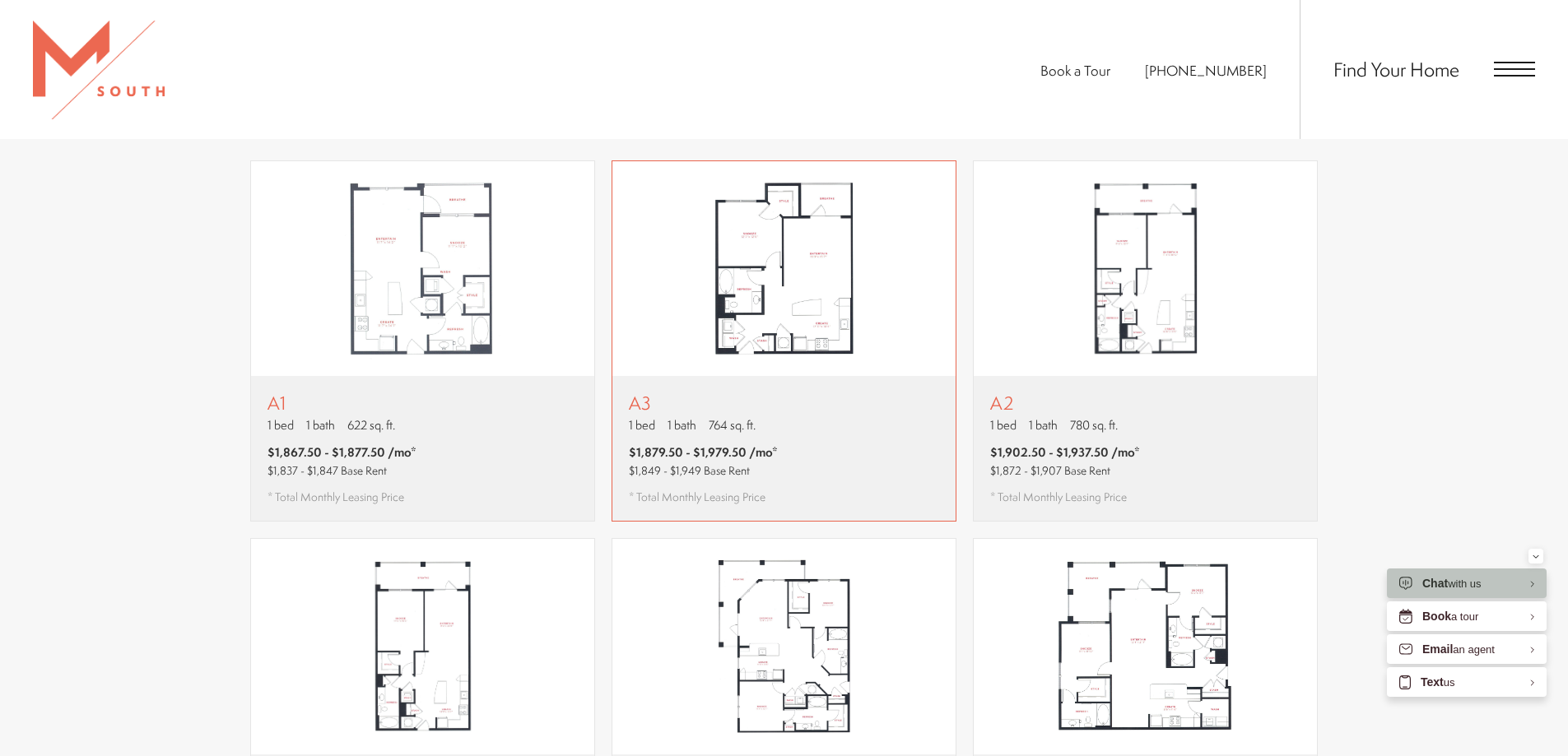
click at [668, 341] on img "View floor plan A3" at bounding box center [784, 269] width 343 height 216
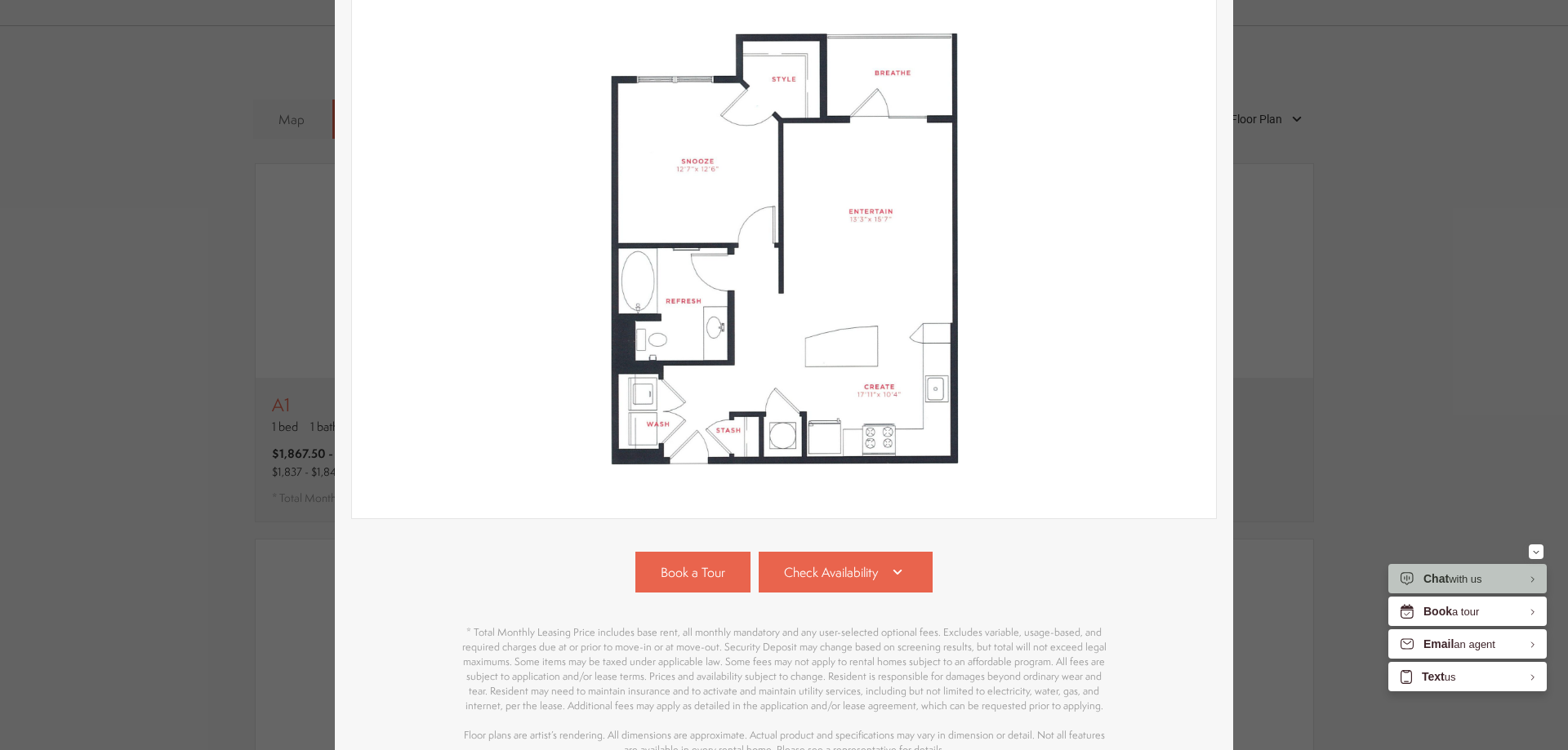
scroll to position [324, 0]
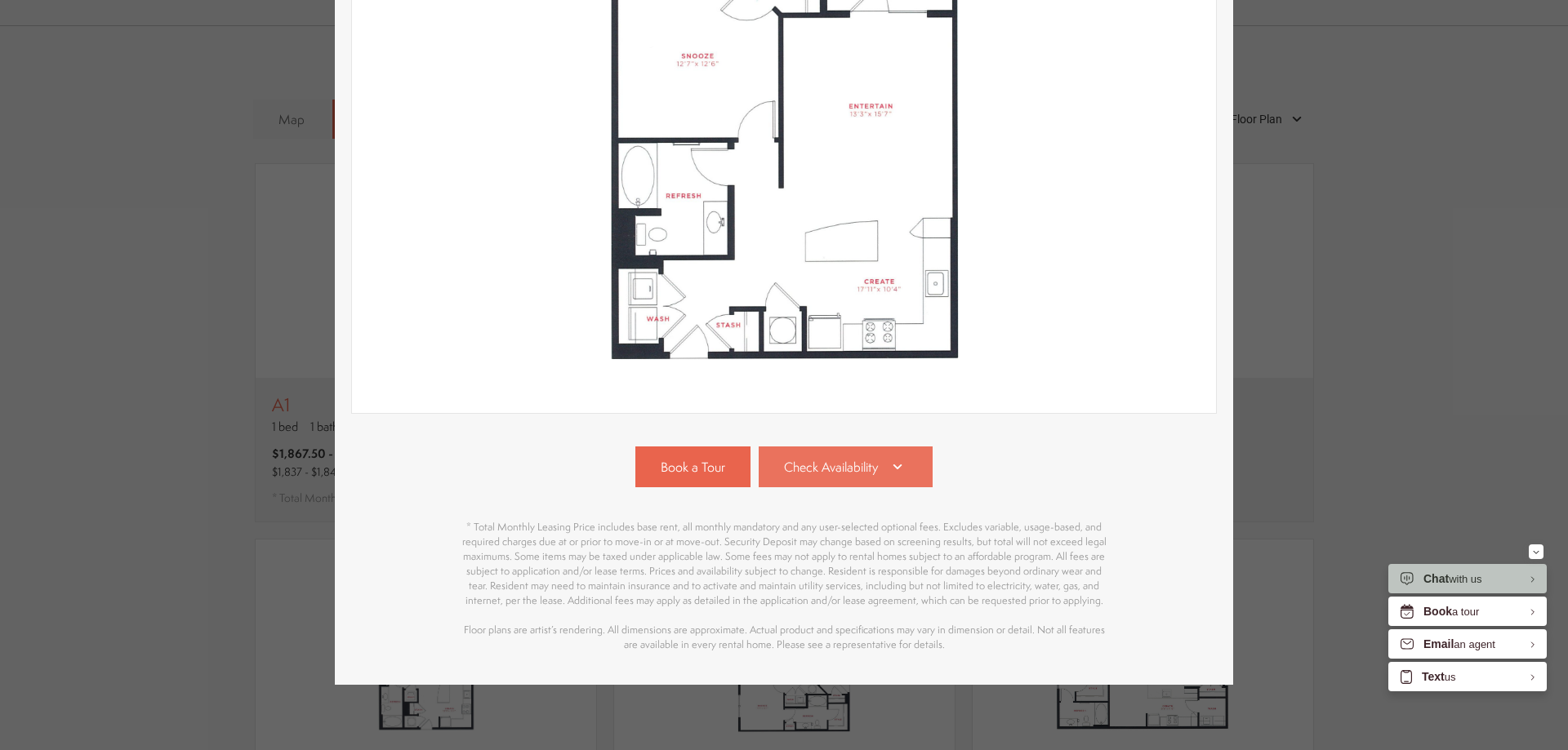
click at [869, 458] on span "Check Availability" at bounding box center [830, 467] width 94 height 19
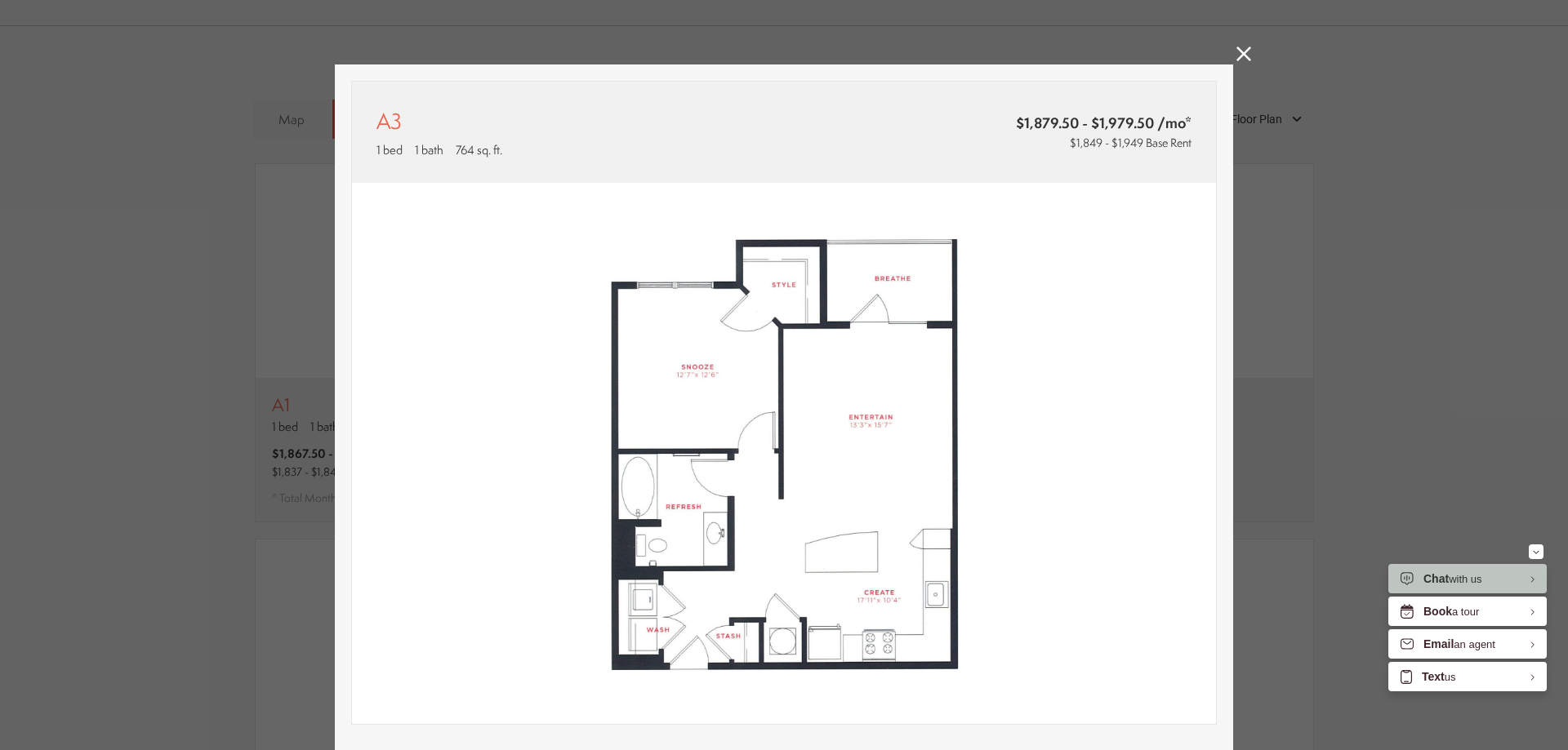
scroll to position [0, 0]
click at [1240, 53] on icon at bounding box center [1243, 54] width 14 height 14
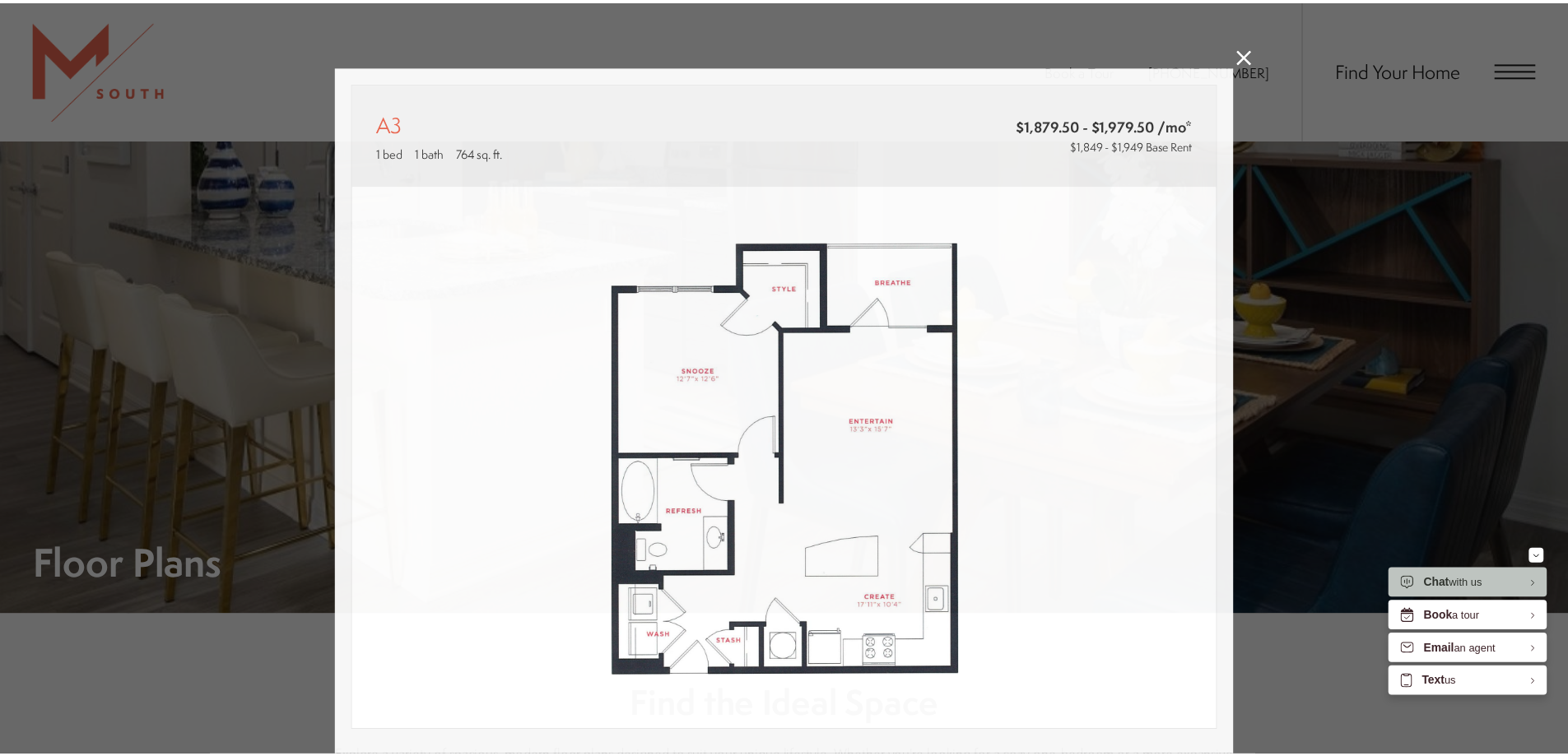
scroll to position [1152, 0]
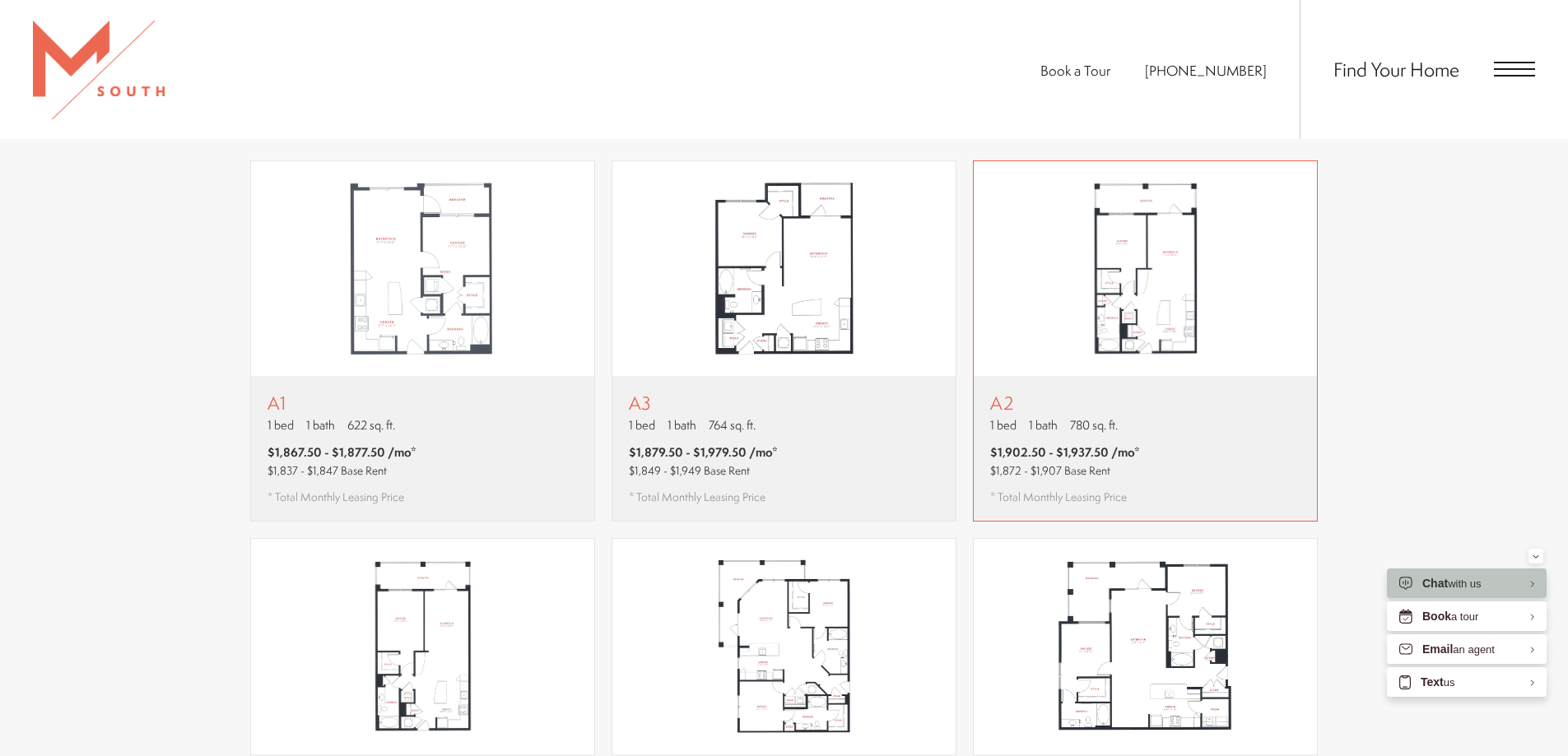
click at [1093, 413] on div "A2 1 bed 1 bath 780 sq. ft. $1,902.50 - $1,937.50 /mo* $1,872 - $1,907 Base Ren…" at bounding box center [1065, 449] width 150 height 112
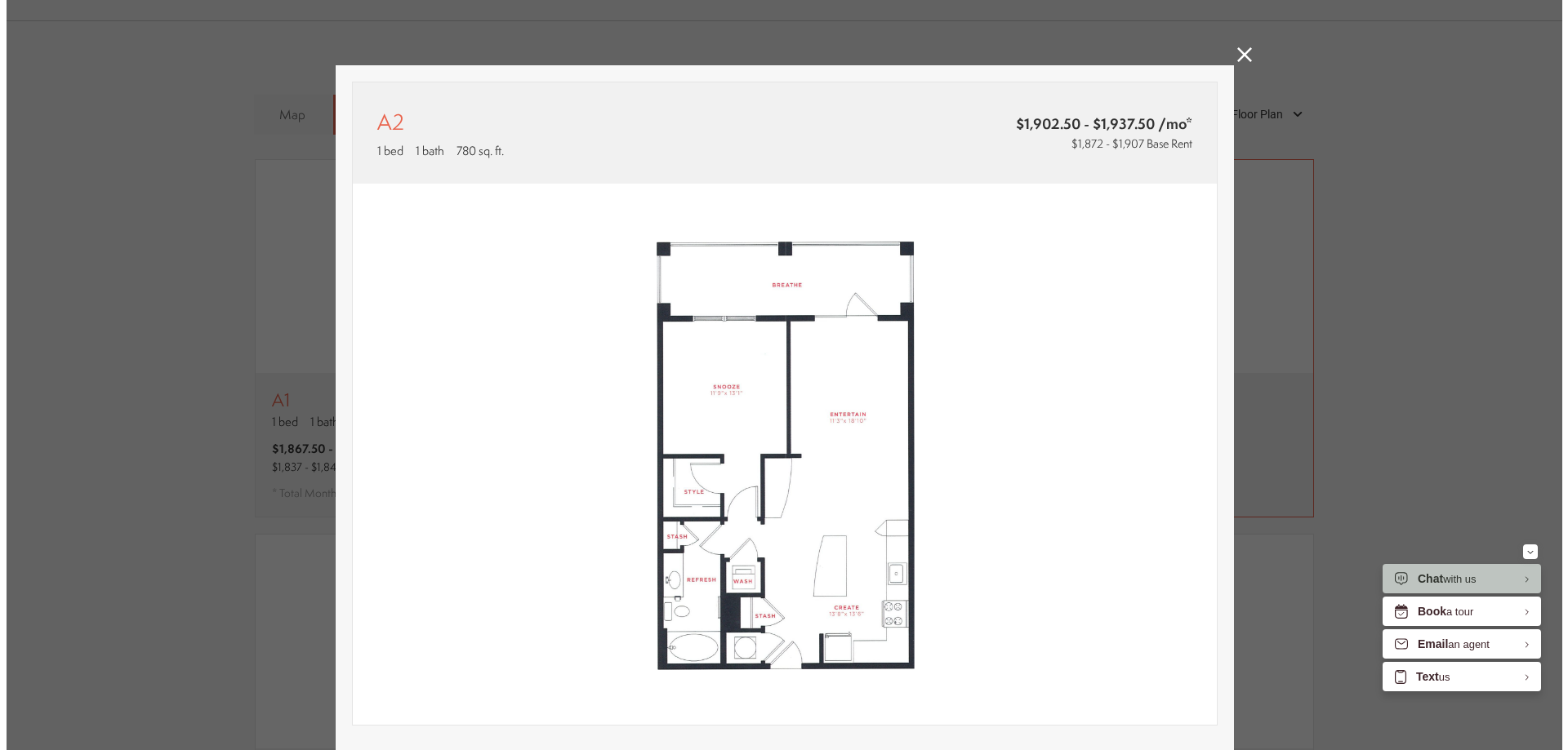
scroll to position [0, 0]
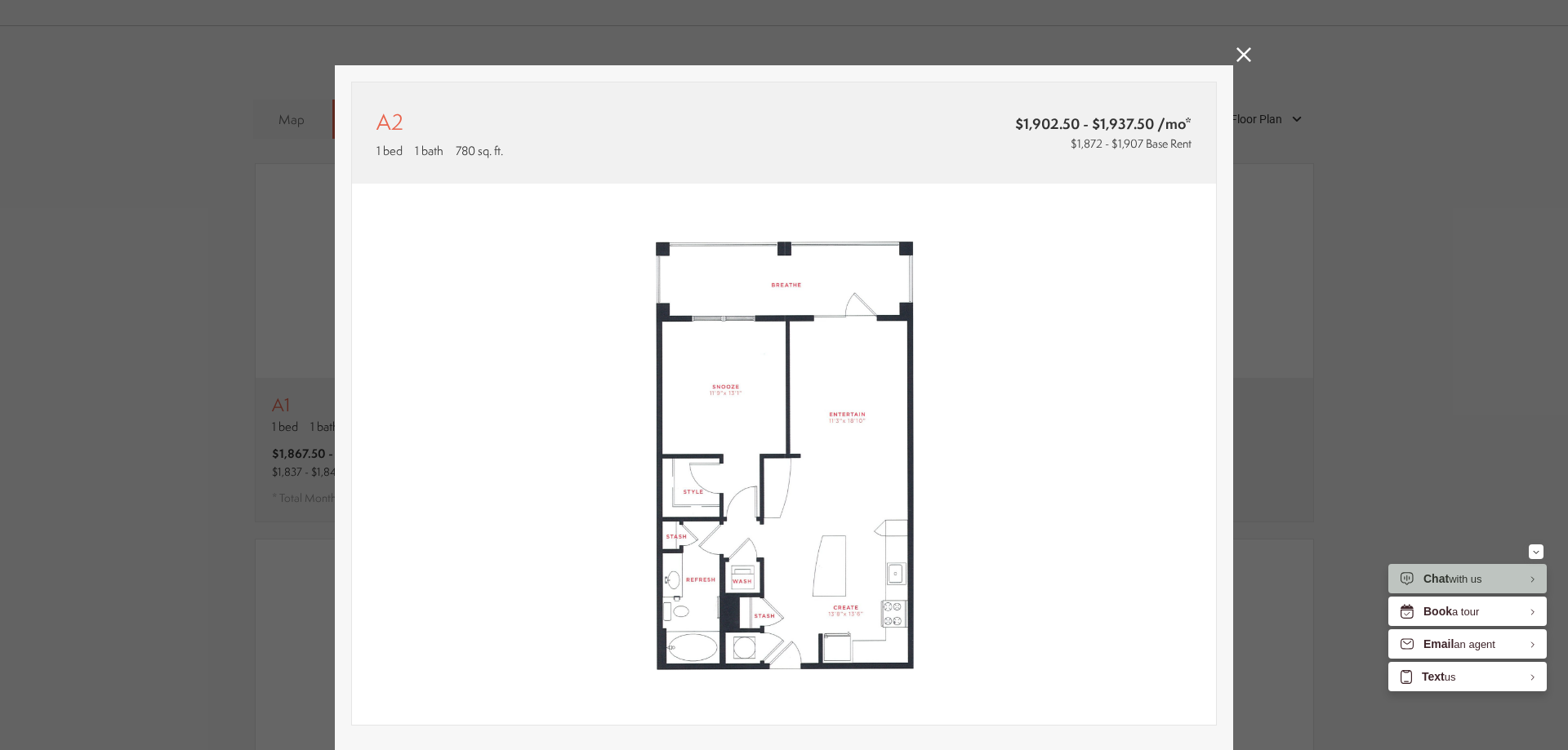
click at [1242, 51] on icon at bounding box center [1243, 54] width 14 height 14
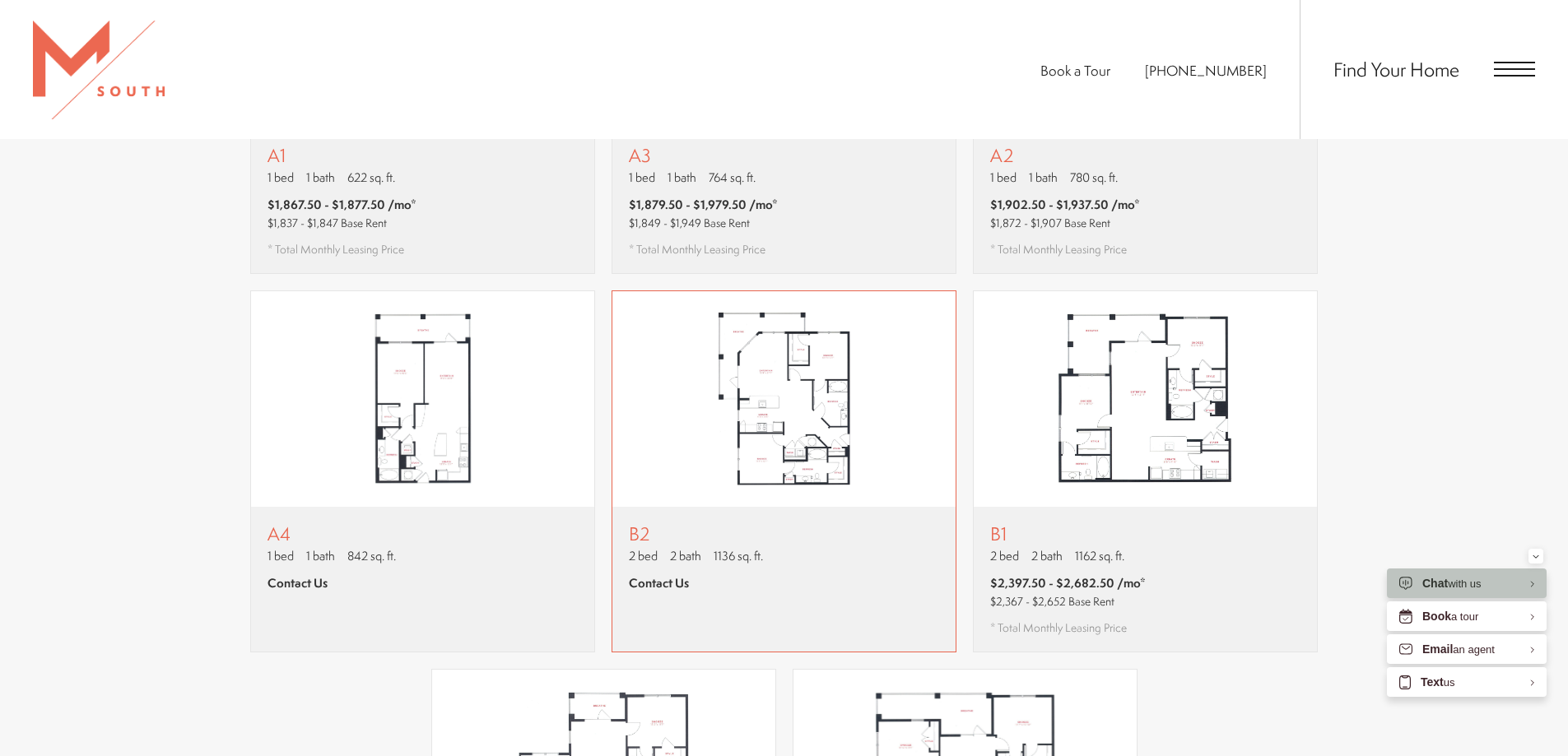
scroll to position [1069, 0]
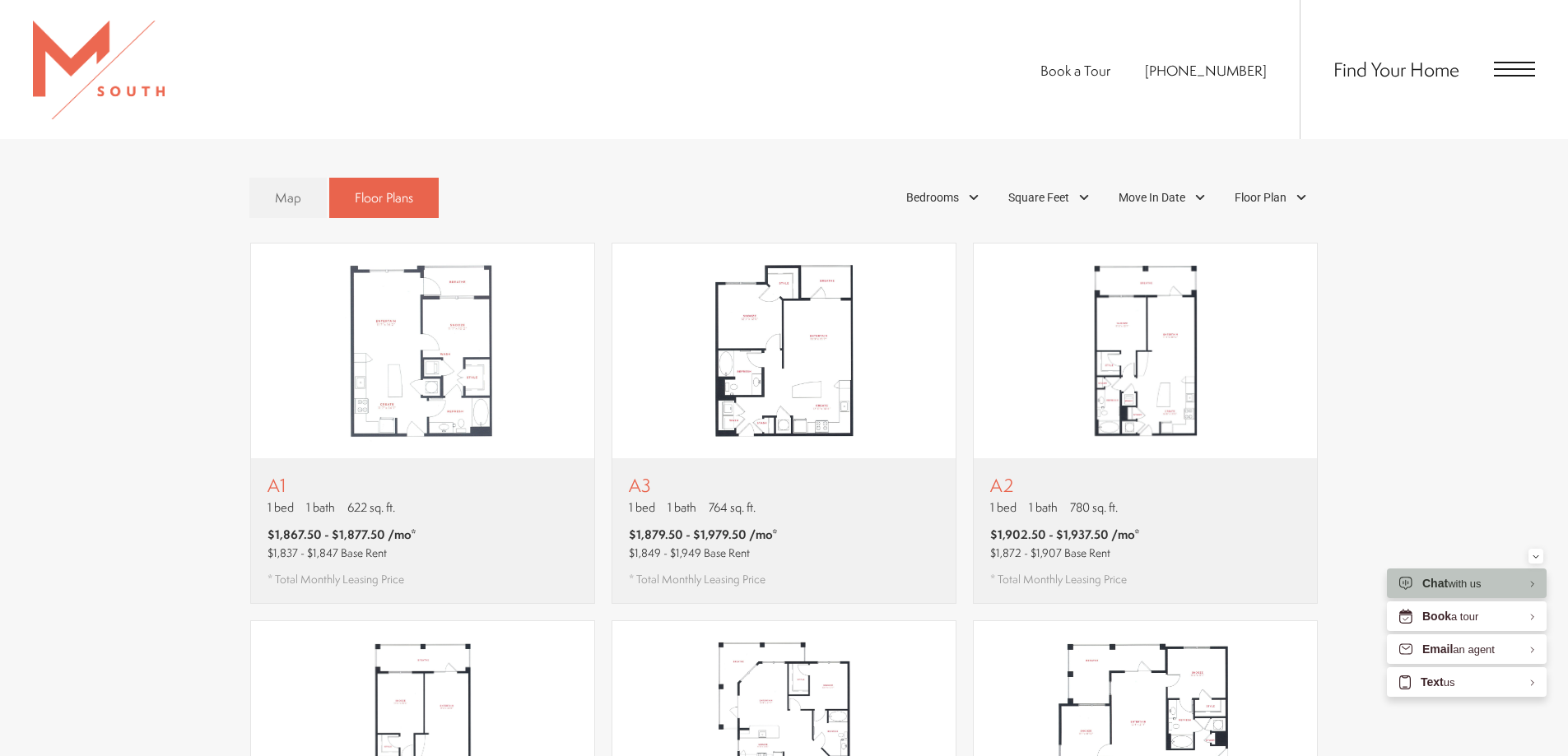
click at [1514, 70] on span "Open Menu" at bounding box center [1514, 69] width 41 height 2
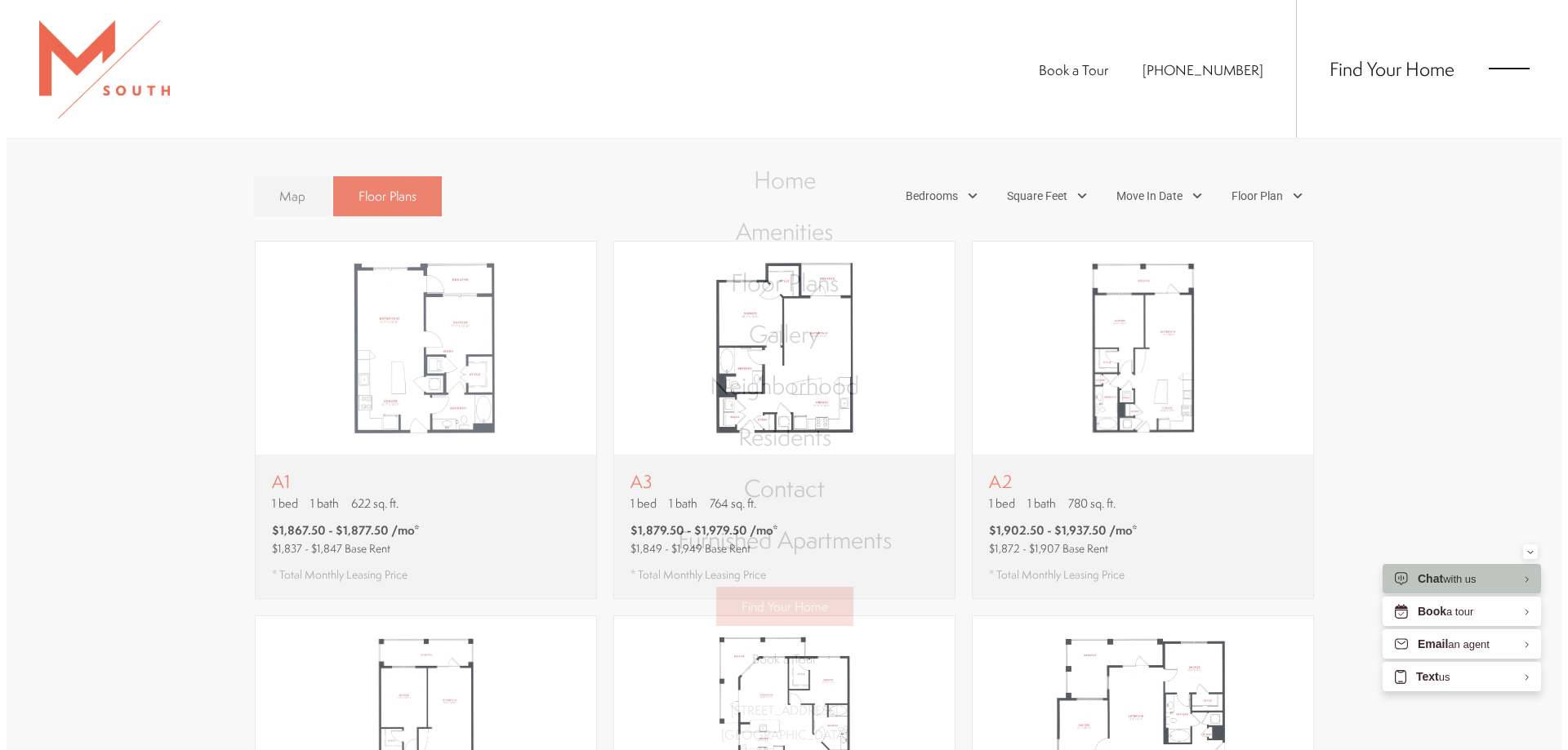
scroll to position [0, 0]
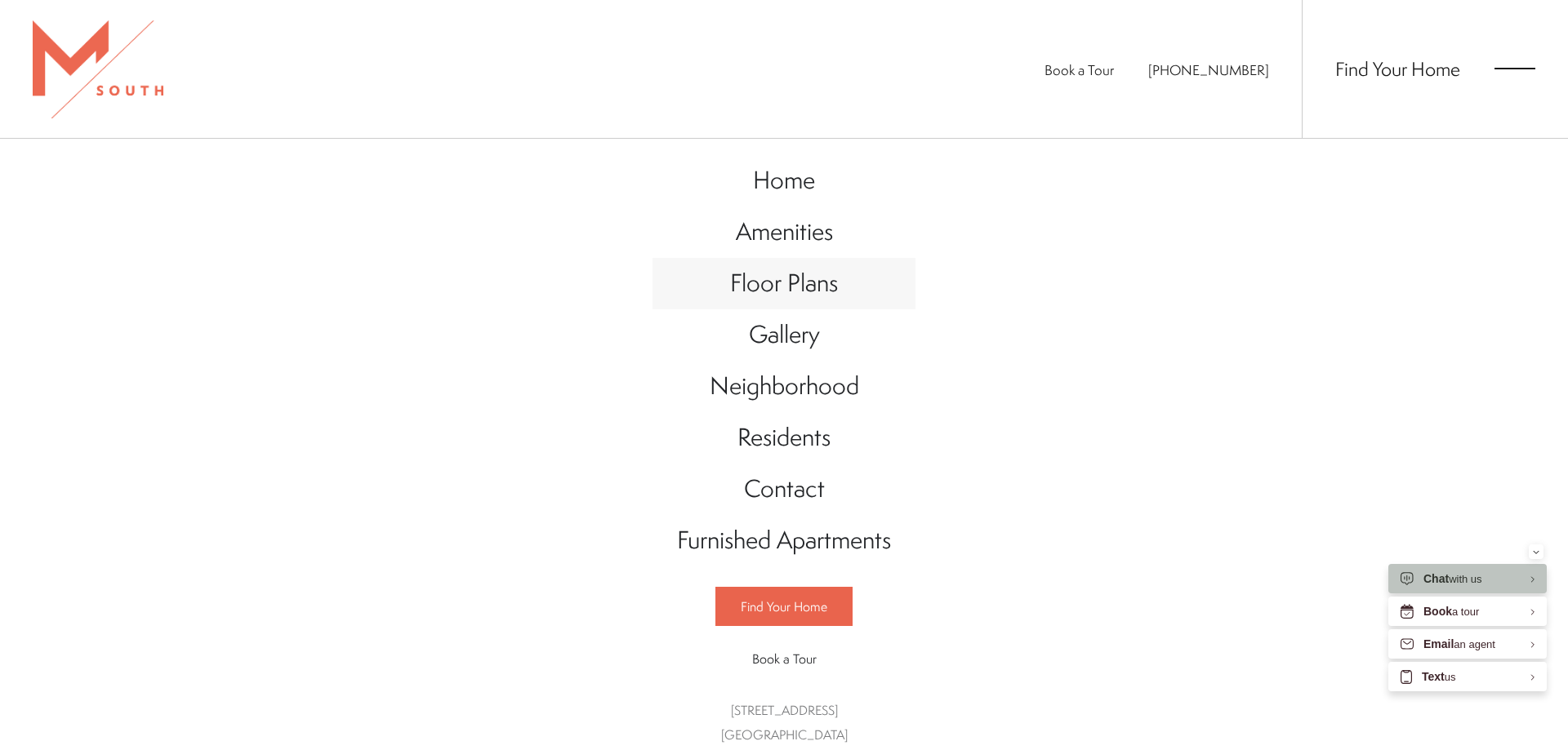
click at [773, 292] on span "Floor Plans" at bounding box center [784, 283] width 108 height 34
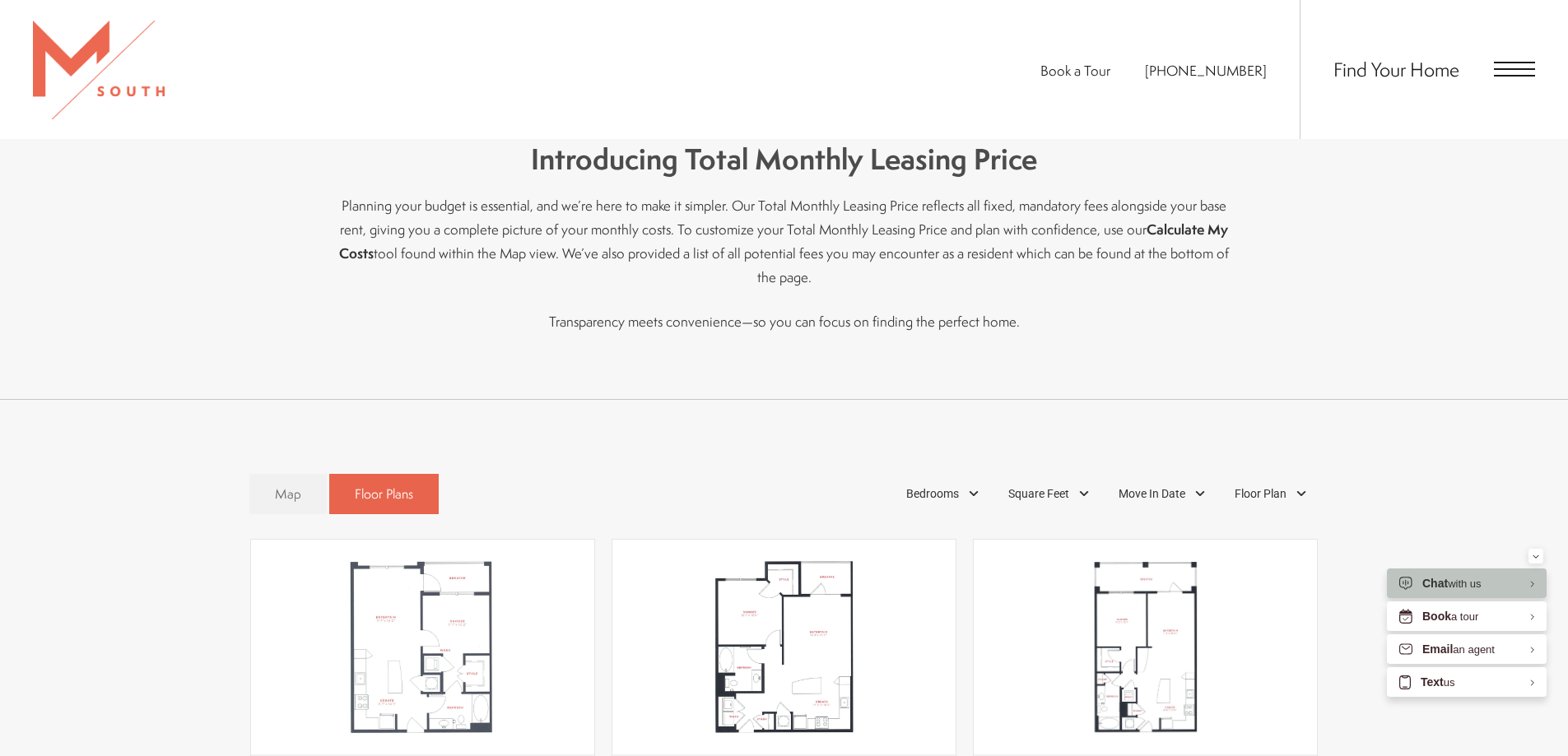
scroll to position [741, 0]
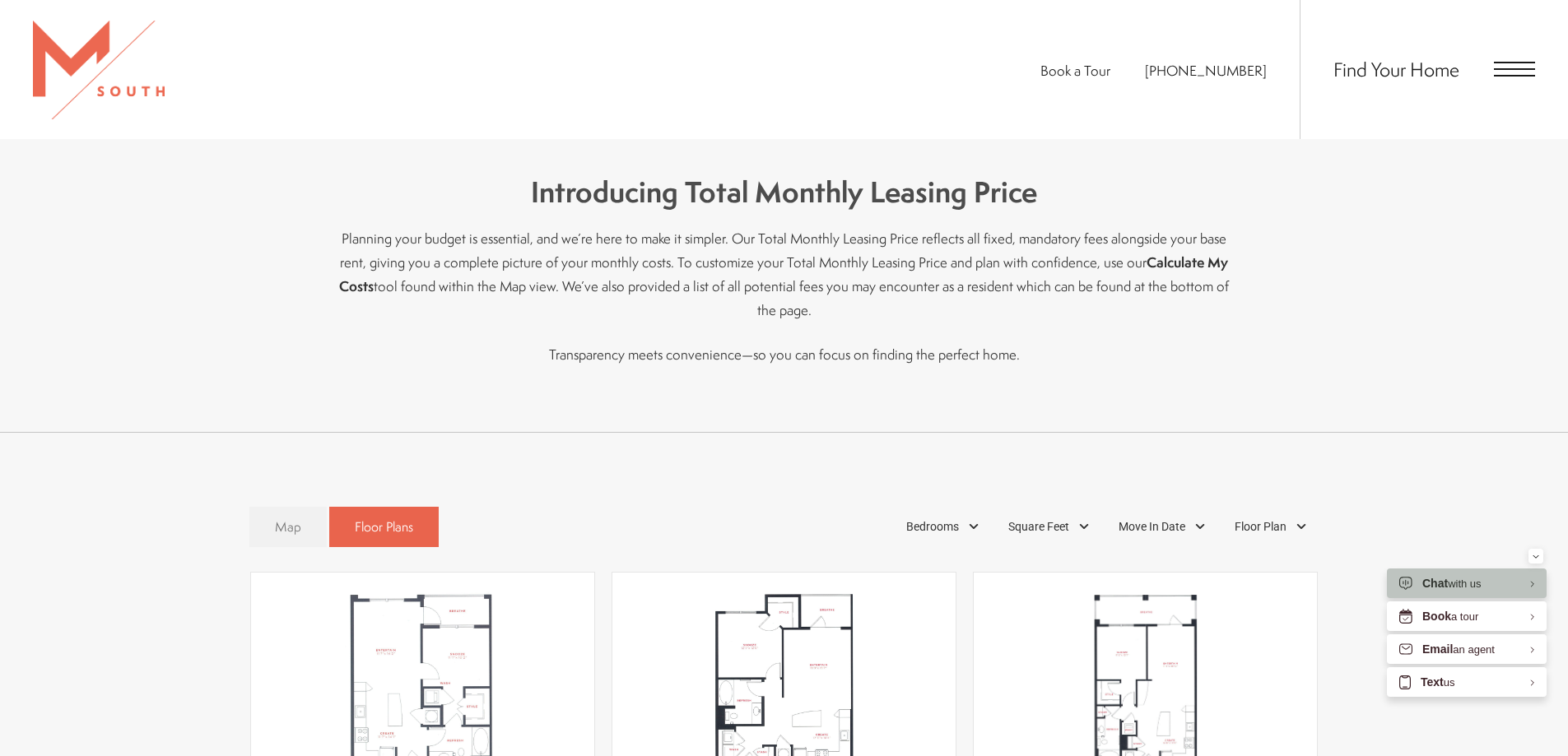
click at [271, 507] on link "Map" at bounding box center [287, 527] width 77 height 40
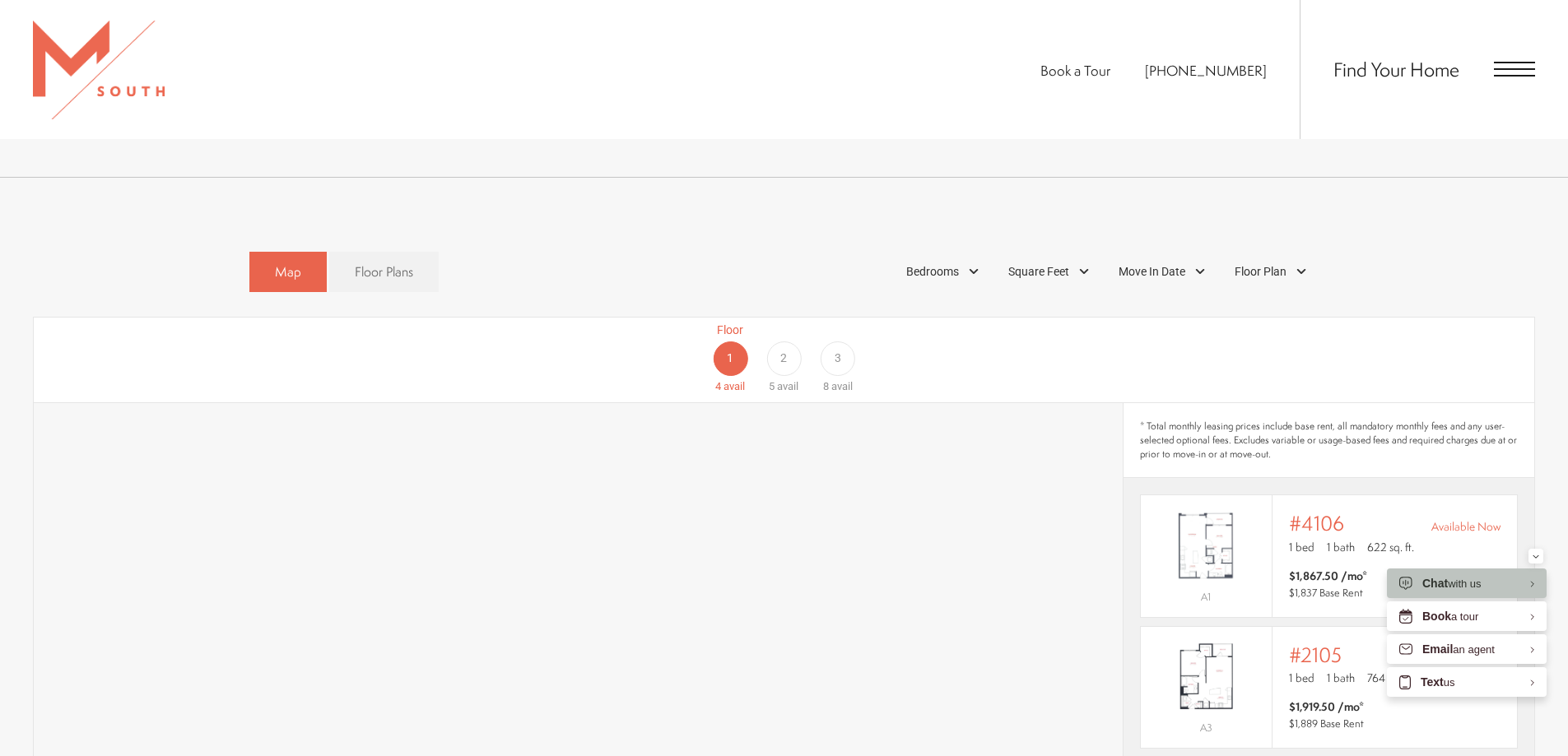
scroll to position [987, 0]
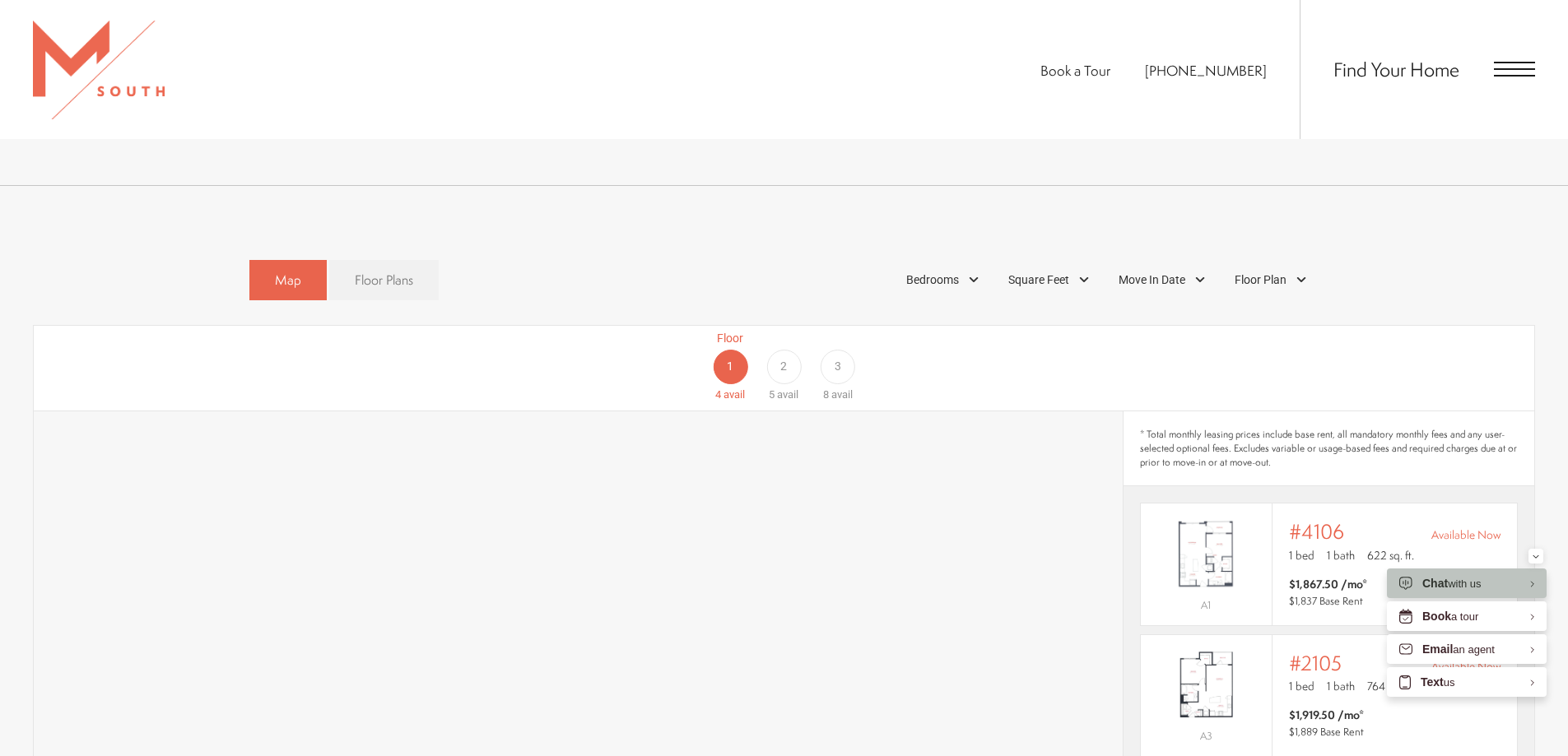
click at [382, 271] on span "Floor Plans" at bounding box center [383, 280] width 59 height 19
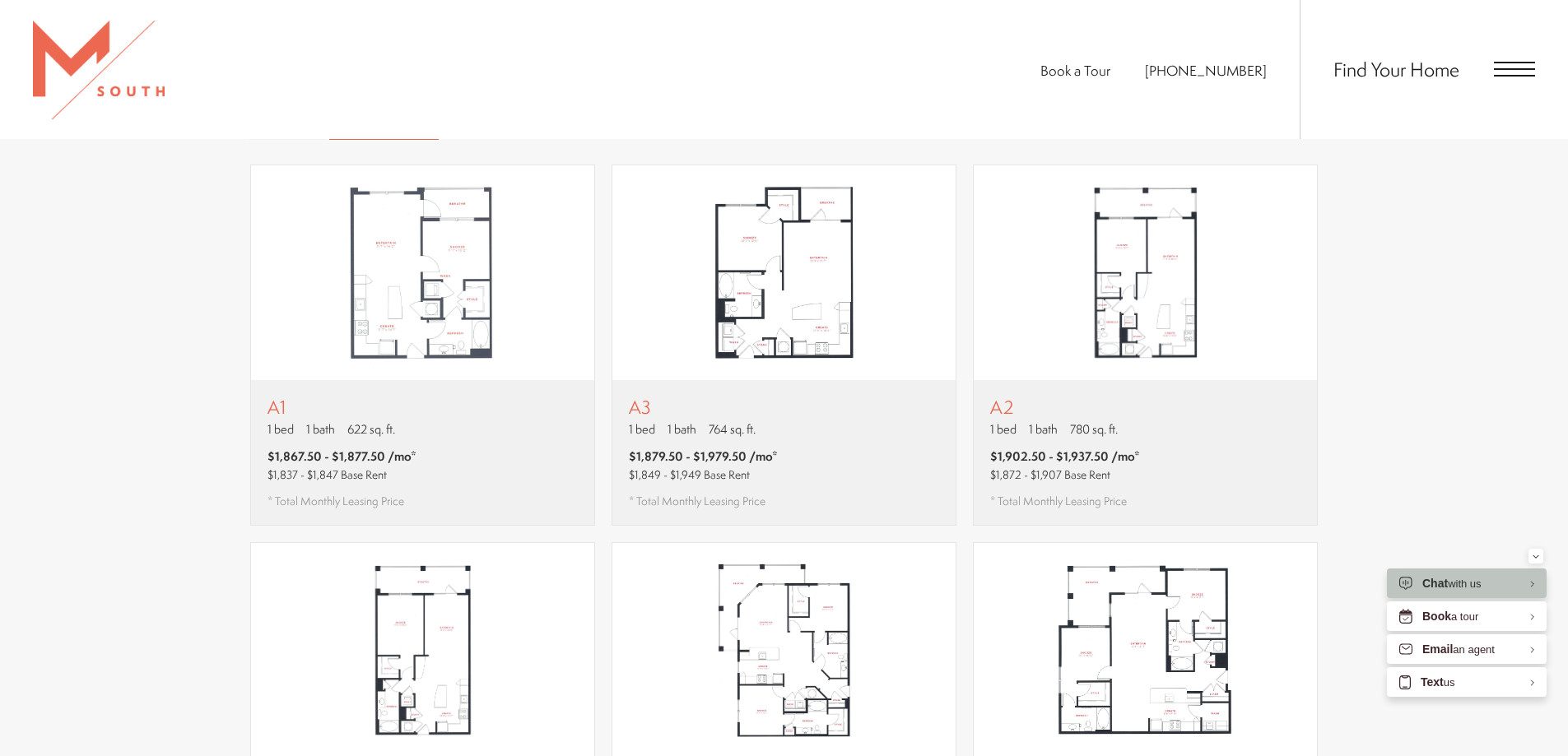
scroll to position [1152, 0]
click at [812, 392] on div "A3 1 bed 1 bath 764 sq. ft. $1,879.50 - $1,979.50 /mo* $1,849 - $1,949 Base Ren…" at bounding box center [784, 449] width 343 height 144
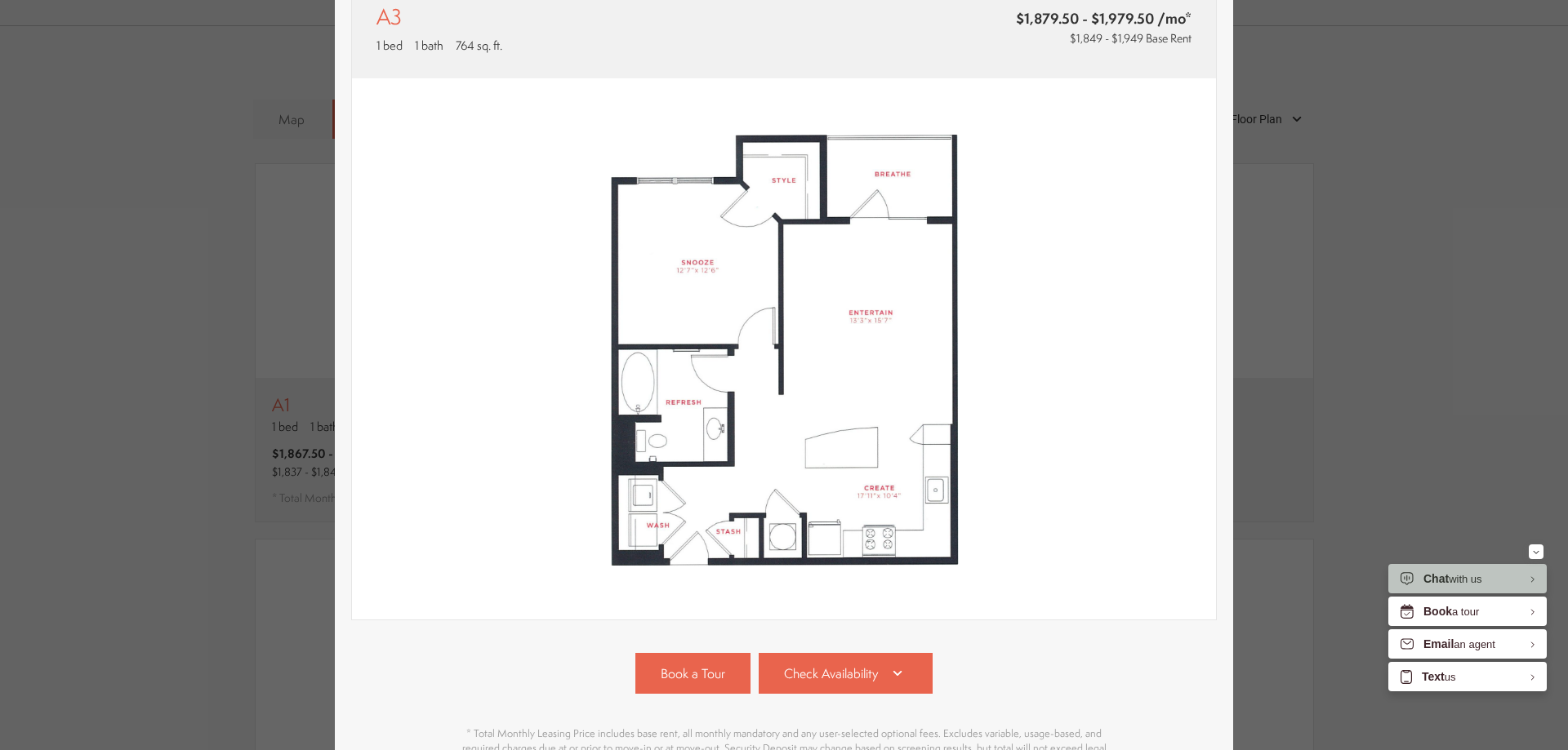
scroll to position [324, 0]
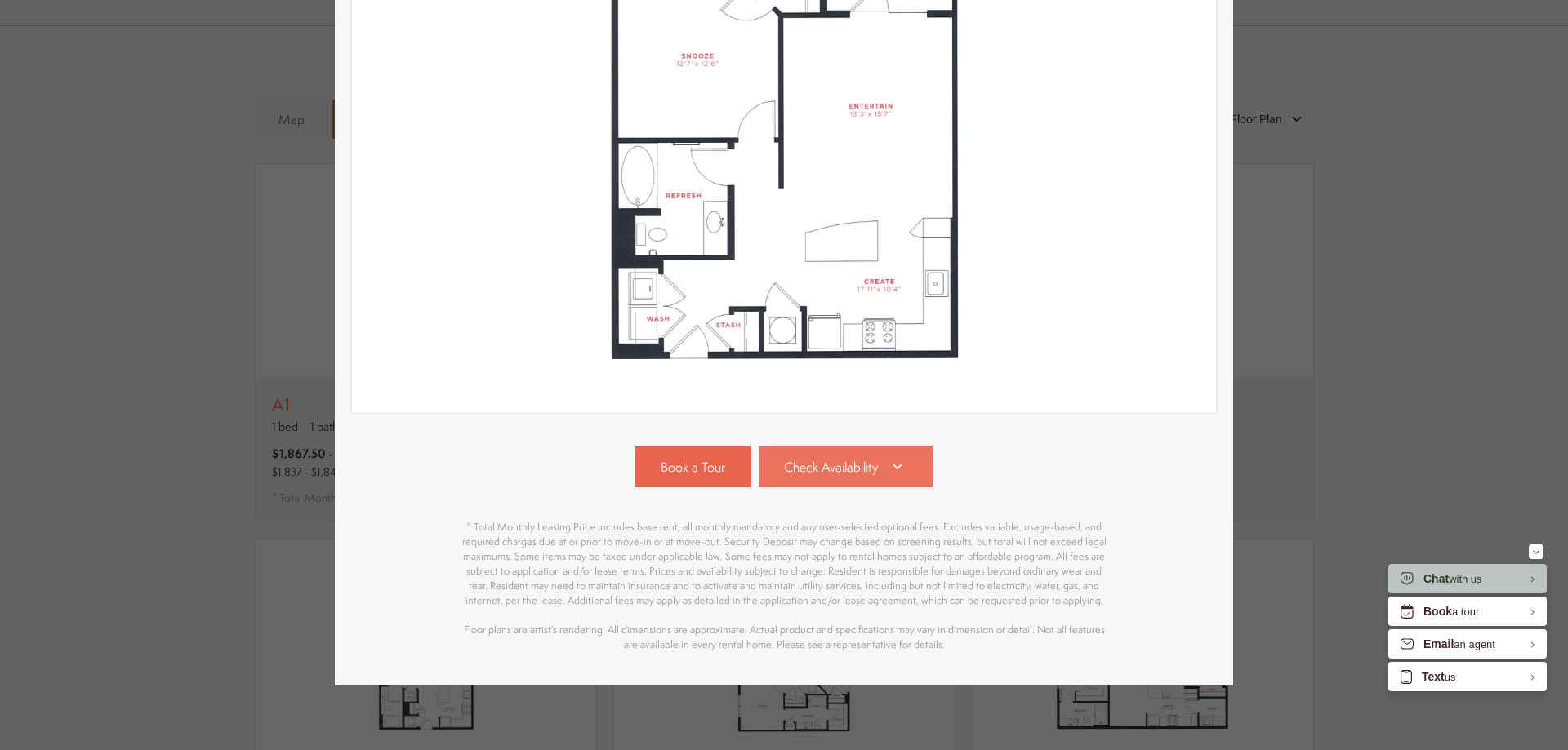
click at [813, 461] on span "Check Availability" at bounding box center [830, 467] width 94 height 19
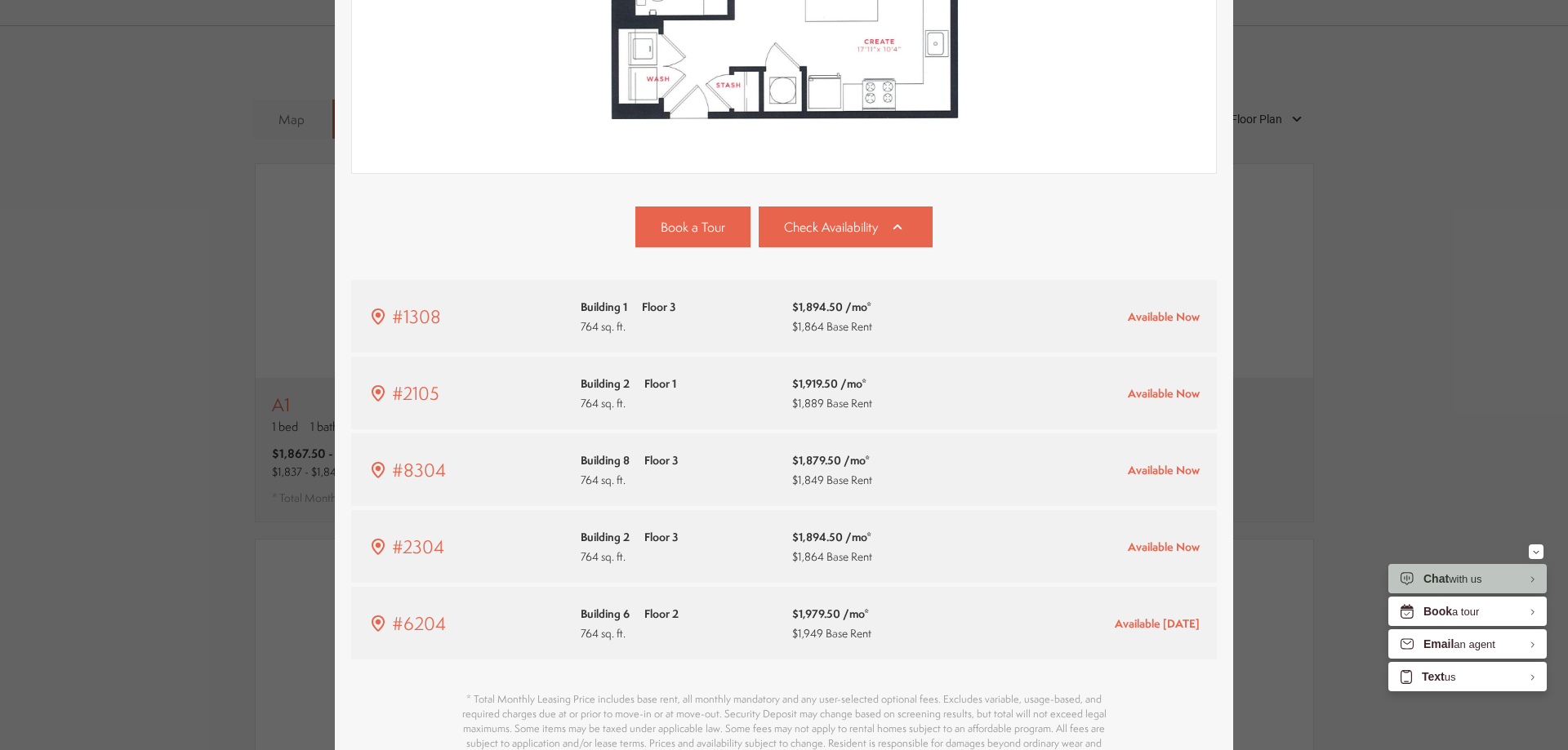
scroll to position [577, 0]
